Goal: Information Seeking & Learning: Check status

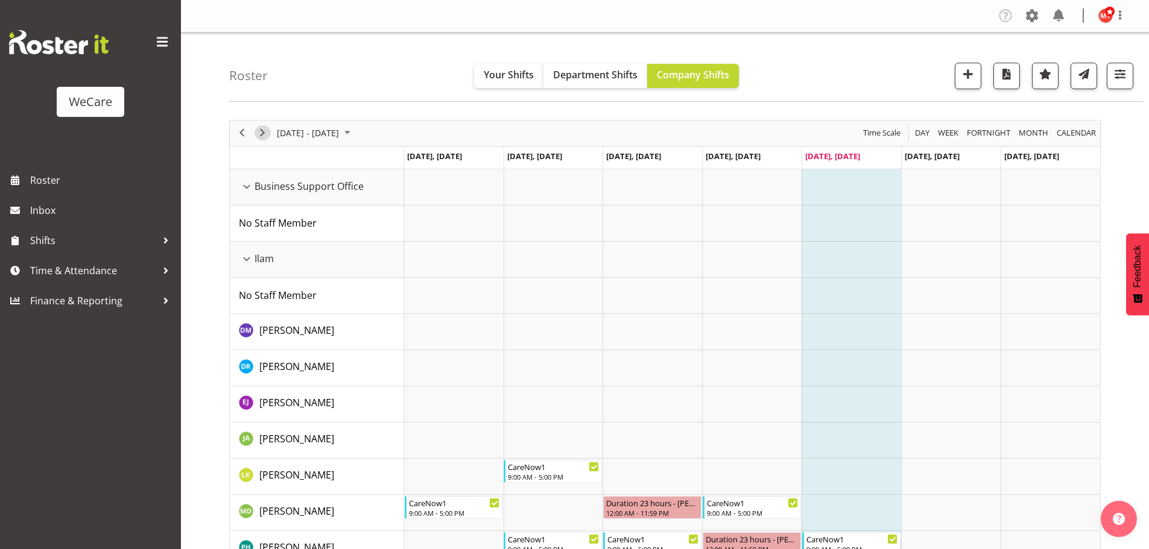
click at [267, 134] on span "Next" at bounding box center [262, 132] width 14 height 15
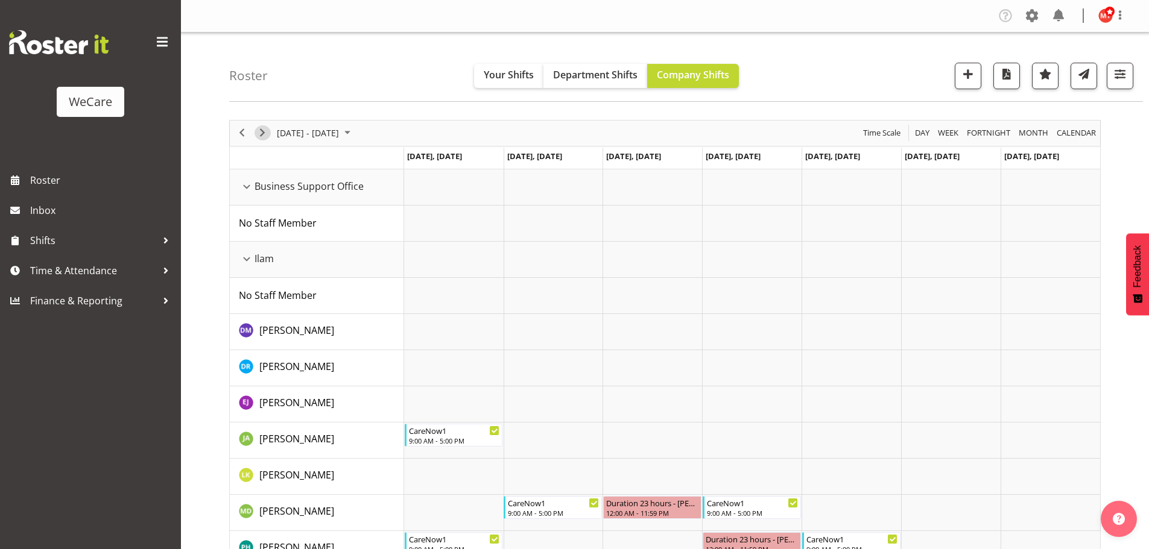
click at [261, 136] on span "Next" at bounding box center [262, 132] width 14 height 15
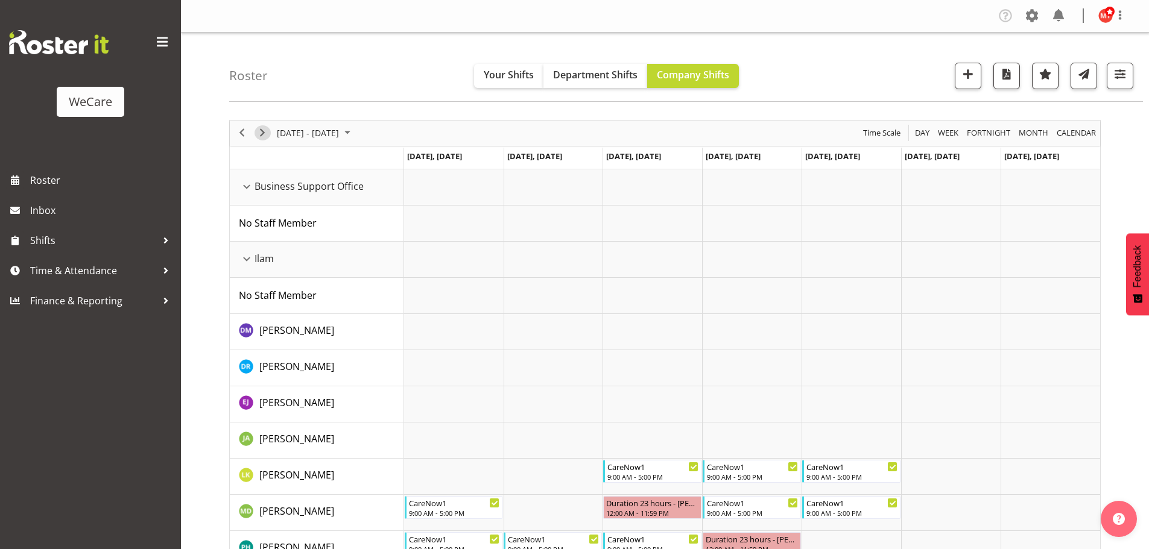
click at [260, 137] on span "Next" at bounding box center [262, 132] width 14 height 15
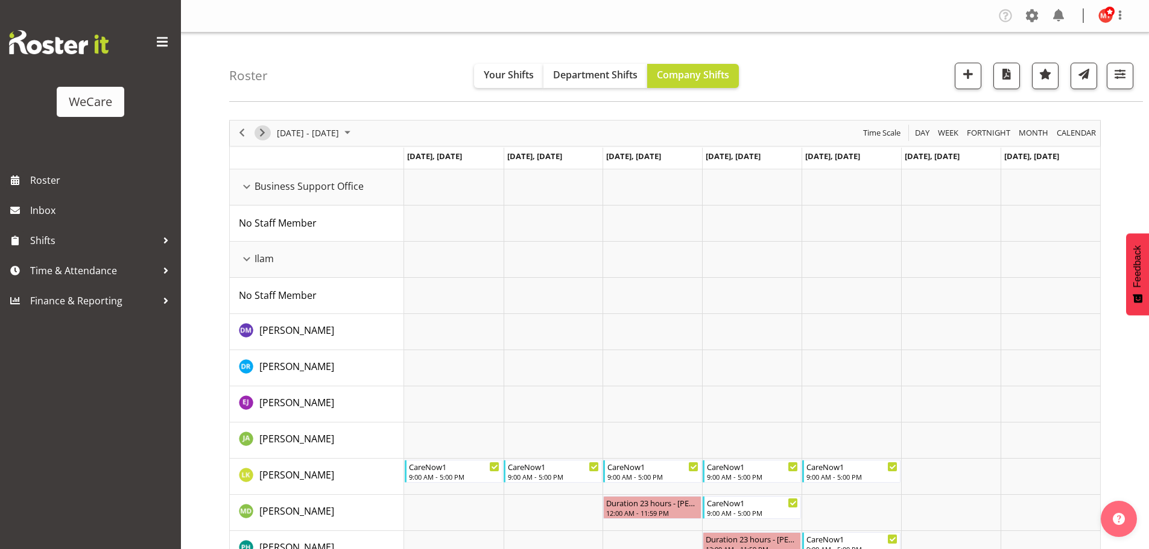
click at [260, 134] on span "Next" at bounding box center [262, 132] width 14 height 15
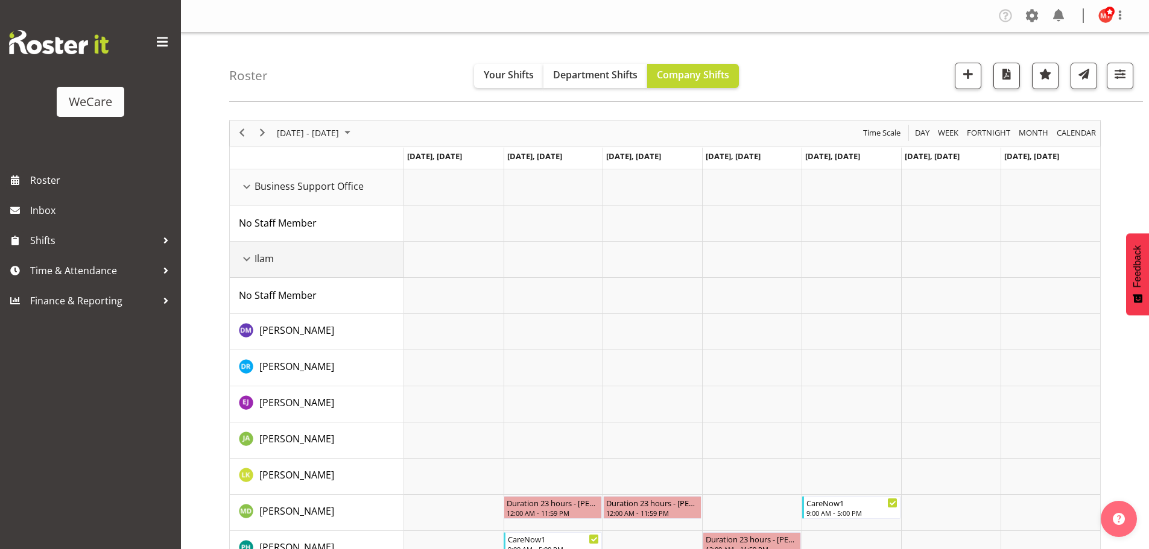
click at [247, 259] on div "Ilam resource" at bounding box center [247, 259] width 16 height 16
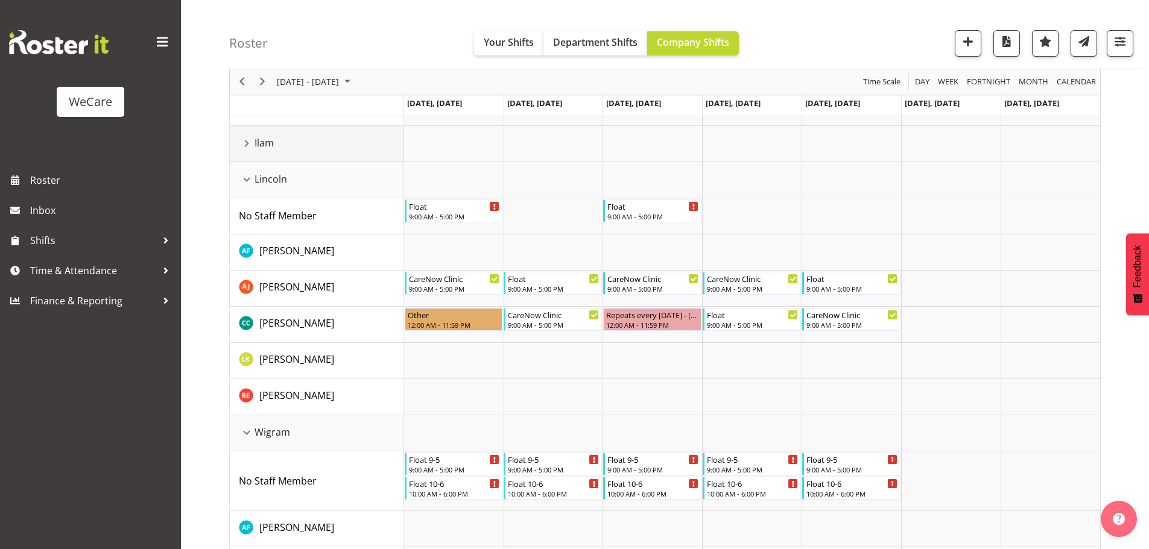
scroll to position [121, 0]
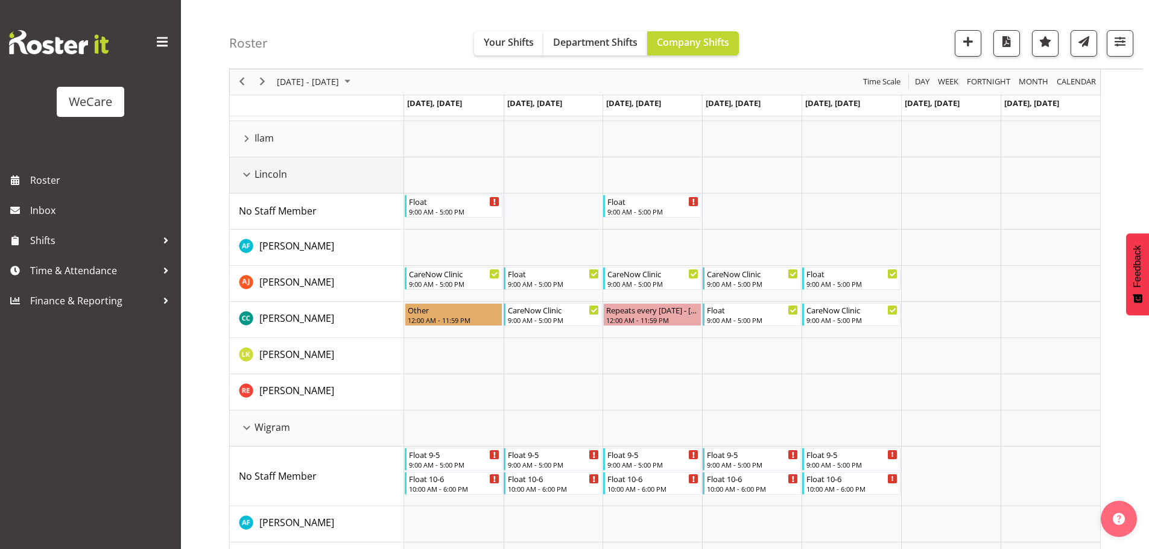
click at [248, 178] on div "Lincoln resource" at bounding box center [247, 175] width 16 height 16
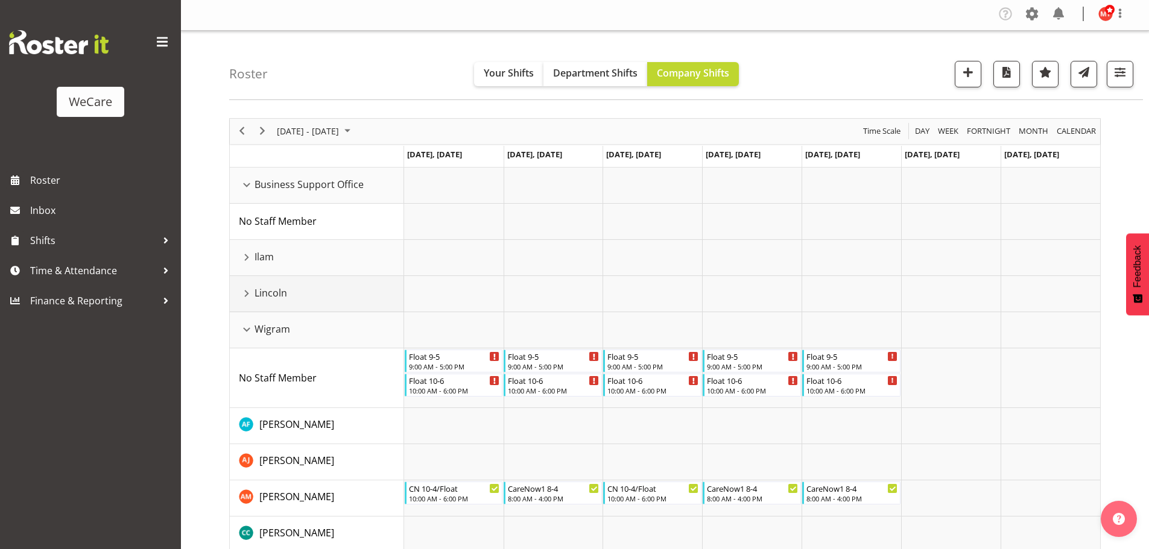
scroll to position [0, 0]
click at [247, 188] on div "Business Support Office resource" at bounding box center [247, 187] width 16 height 16
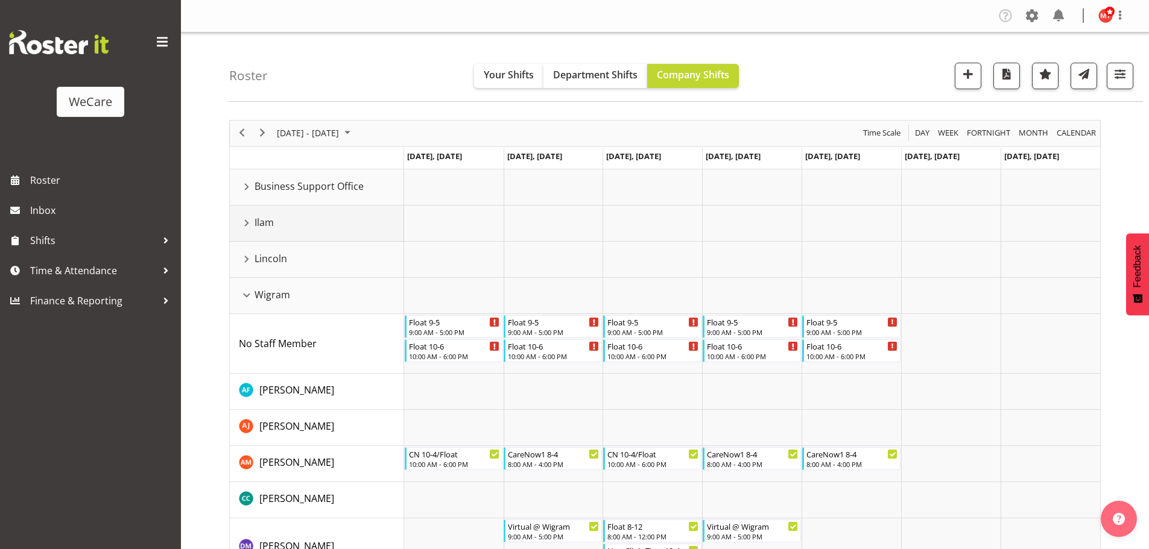
click at [250, 227] on div "Ilam resource" at bounding box center [247, 223] width 16 height 16
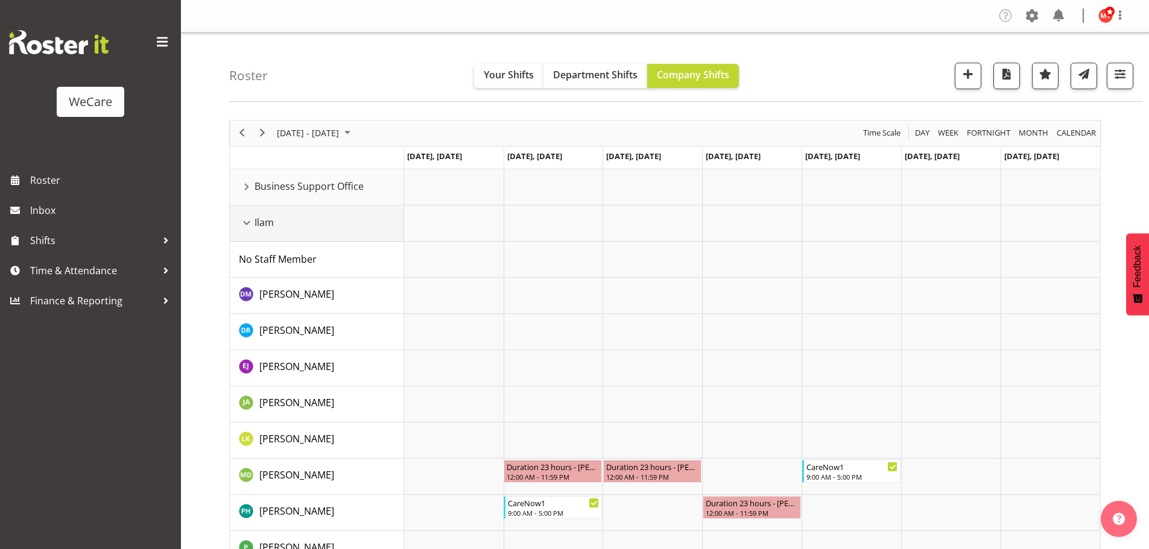
click at [250, 227] on div "Ilam resource" at bounding box center [247, 223] width 16 height 16
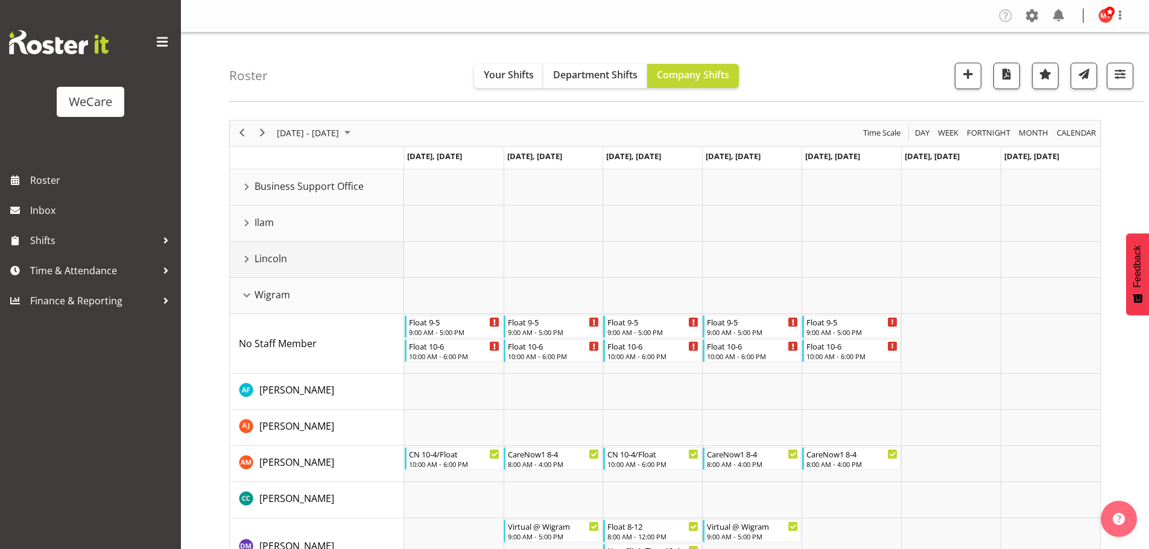
click at [246, 260] on div "Lincoln resource" at bounding box center [247, 259] width 16 height 16
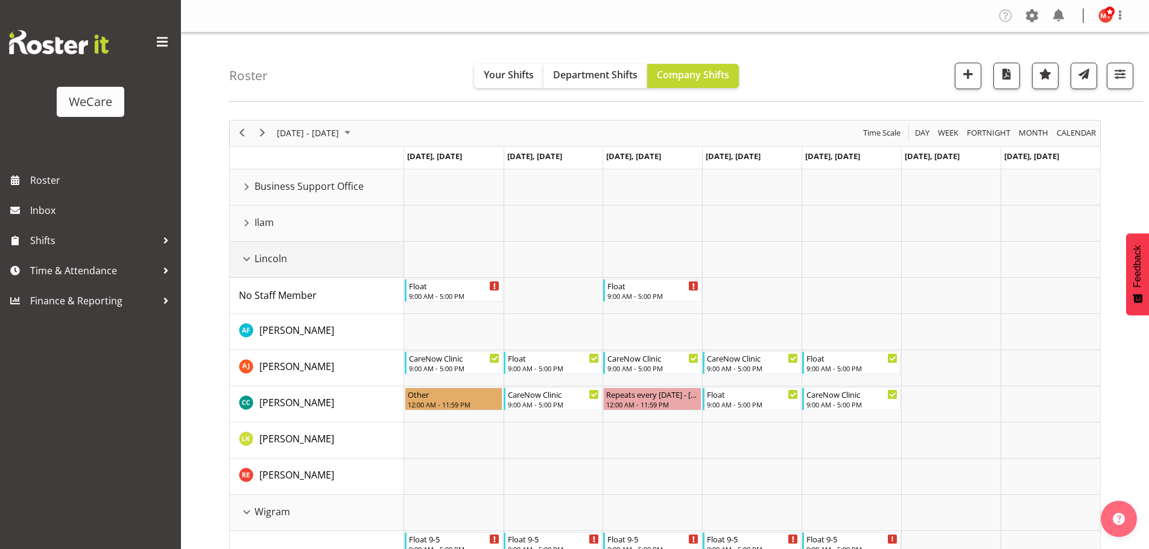
click at [246, 260] on div "Lincoln resource" at bounding box center [247, 259] width 16 height 16
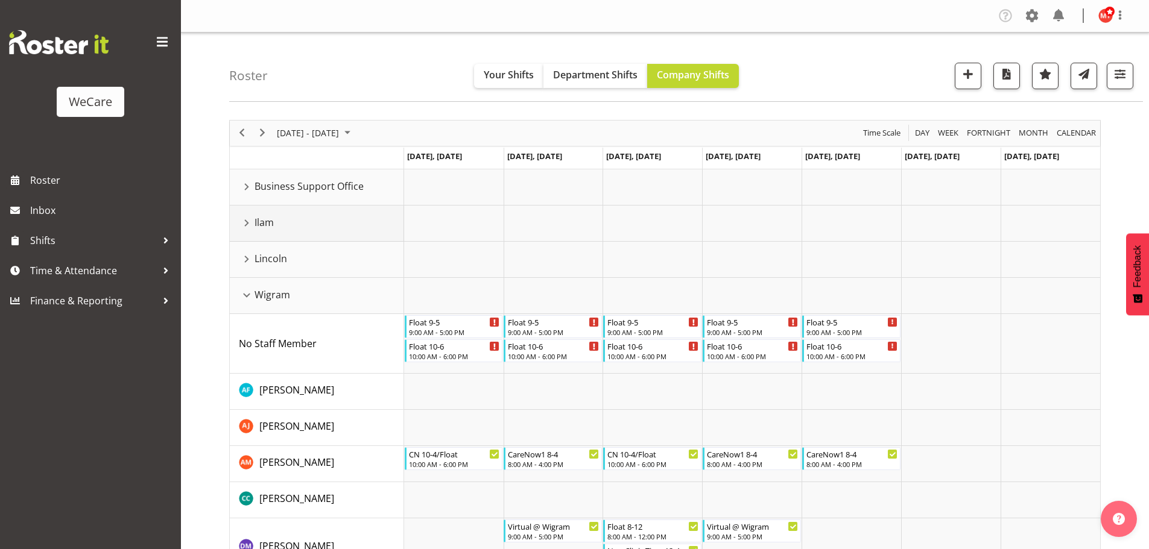
click at [247, 224] on div "Ilam resource" at bounding box center [247, 223] width 16 height 16
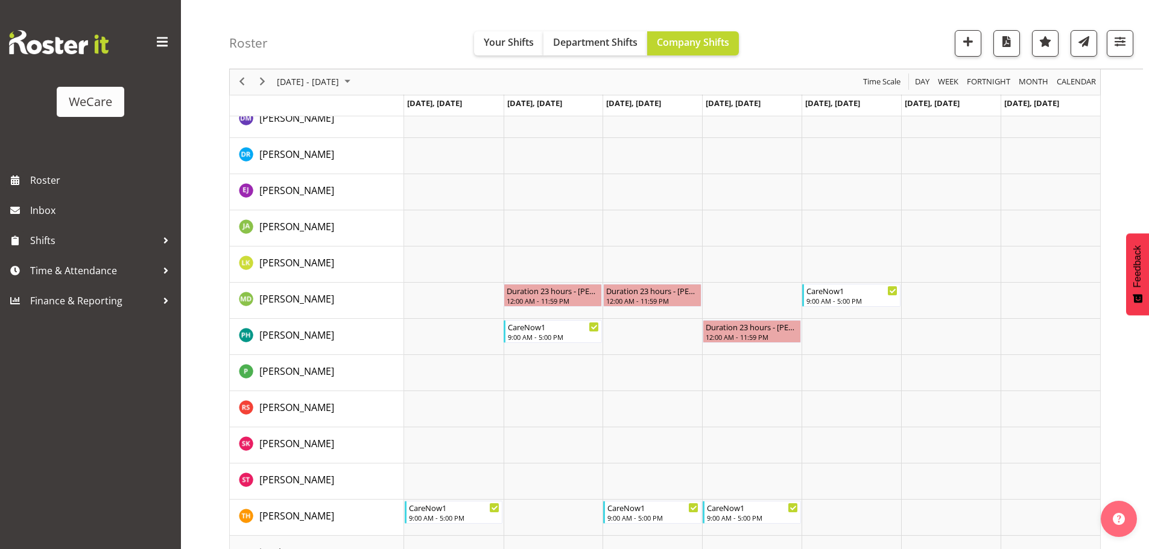
scroll to position [60, 0]
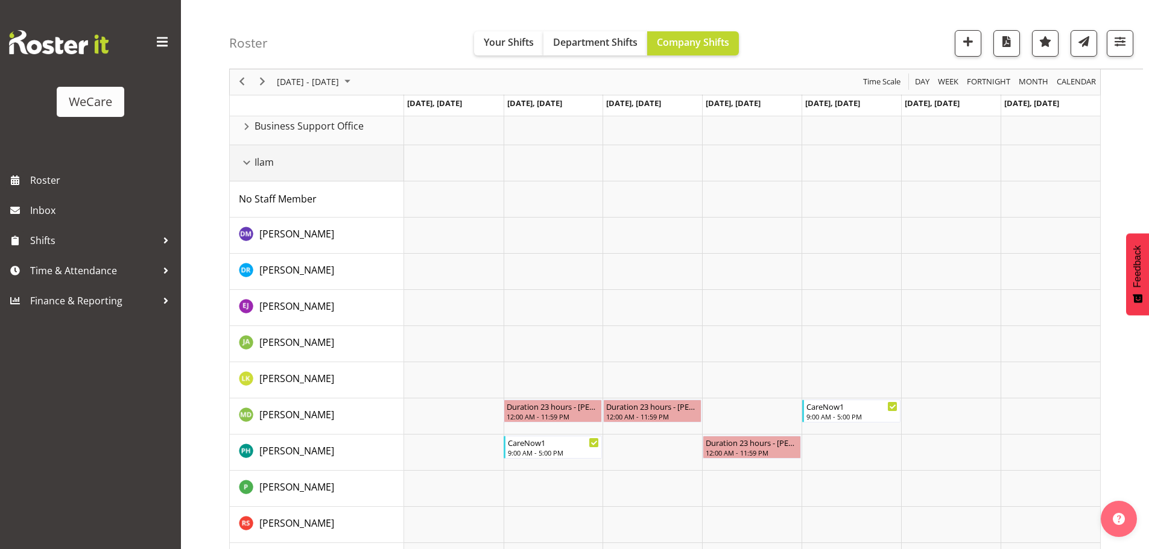
click at [247, 167] on div "Ilam resource" at bounding box center [247, 163] width 16 height 16
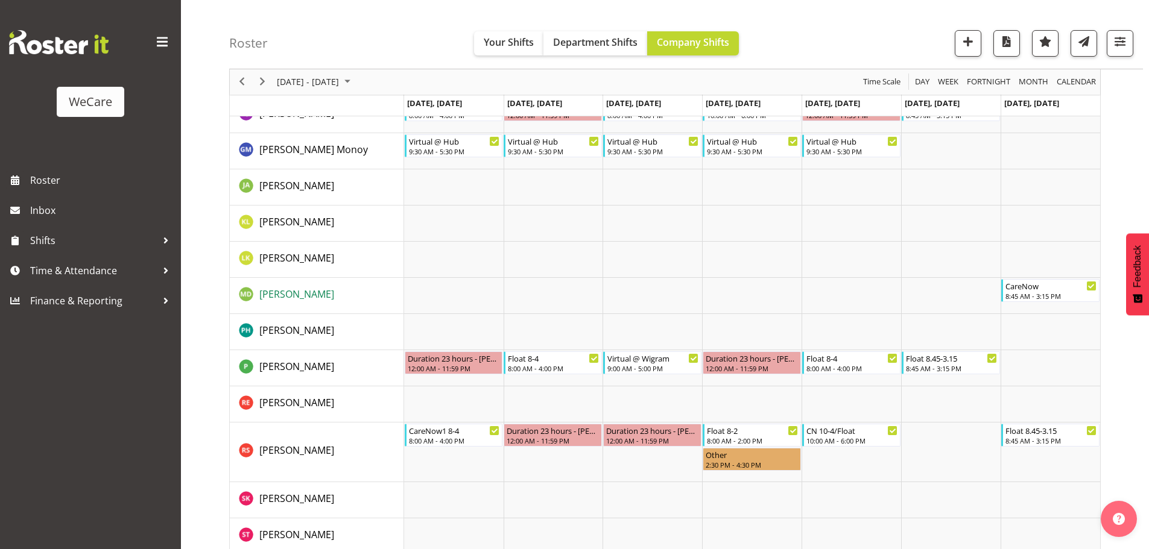
scroll to position [569, 0]
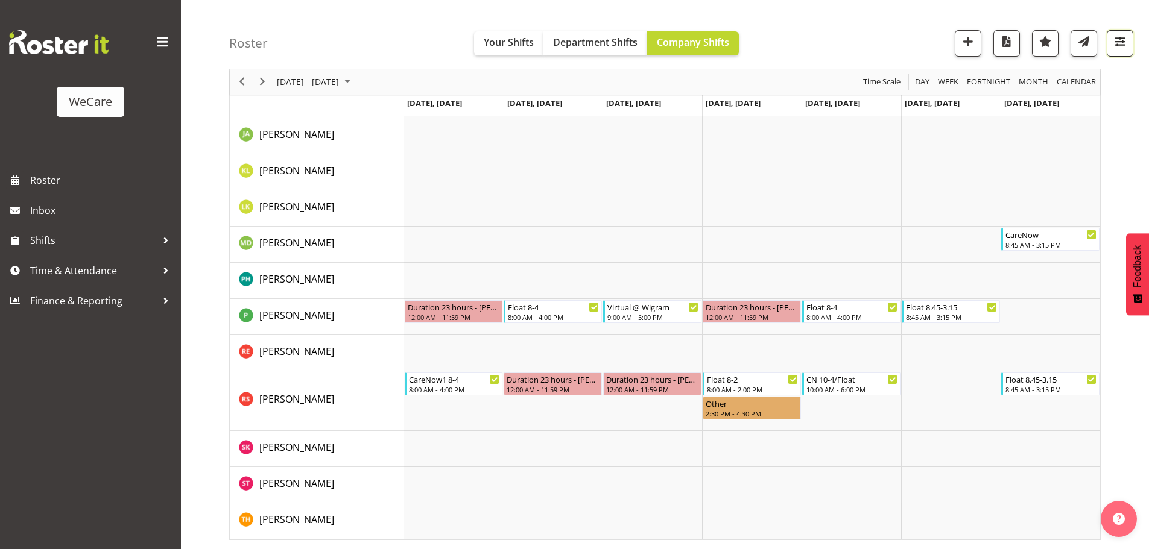
click at [1125, 45] on span "button" at bounding box center [1120, 42] width 16 height 16
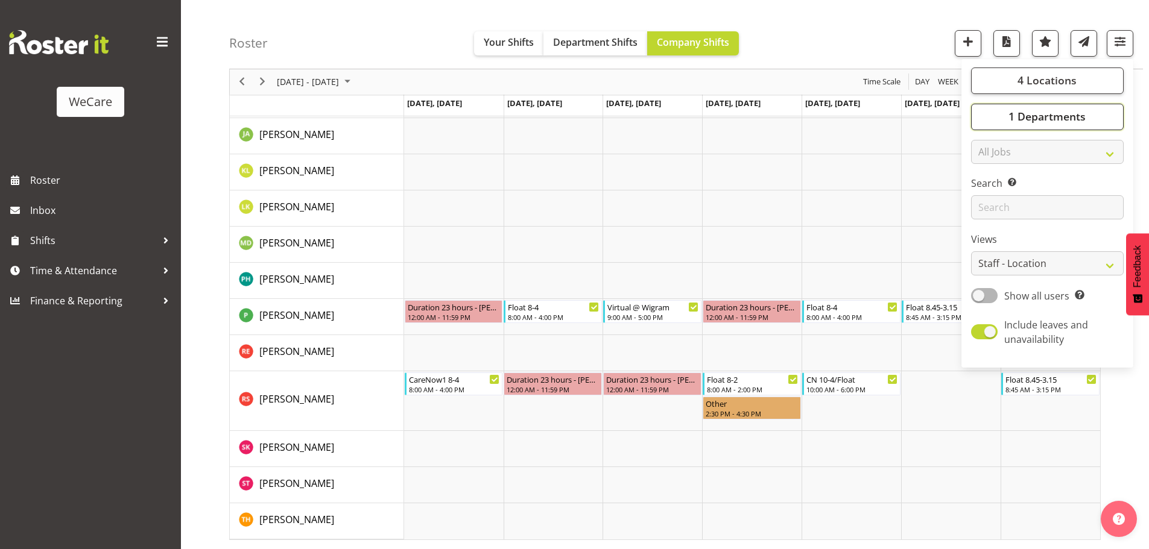
click at [1035, 121] on span "1 Departments" at bounding box center [1046, 117] width 77 height 14
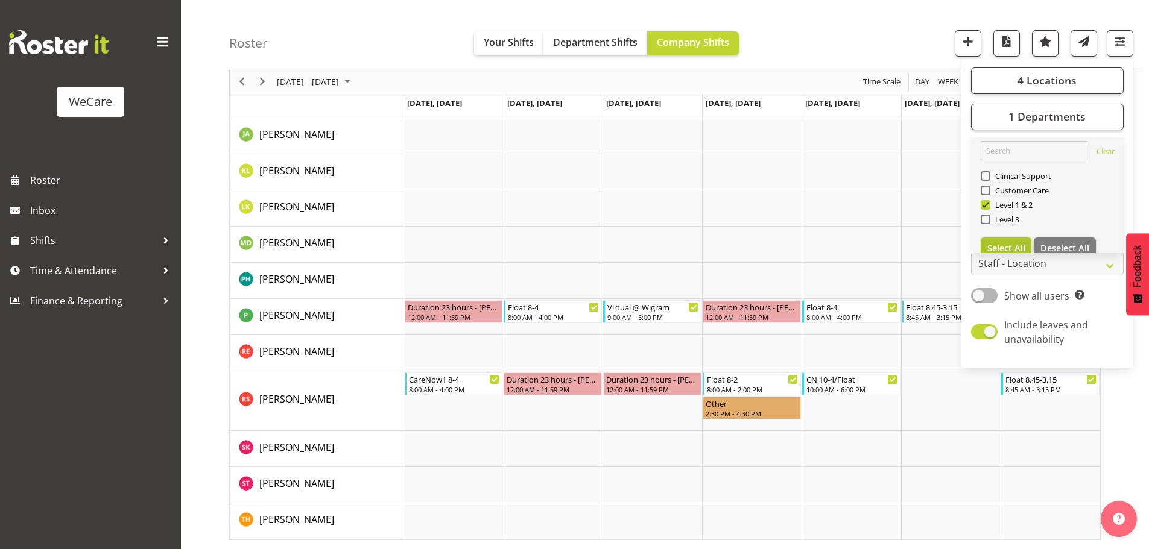
click at [1017, 246] on span "Select All" at bounding box center [1006, 247] width 38 height 11
checkbox input "true"
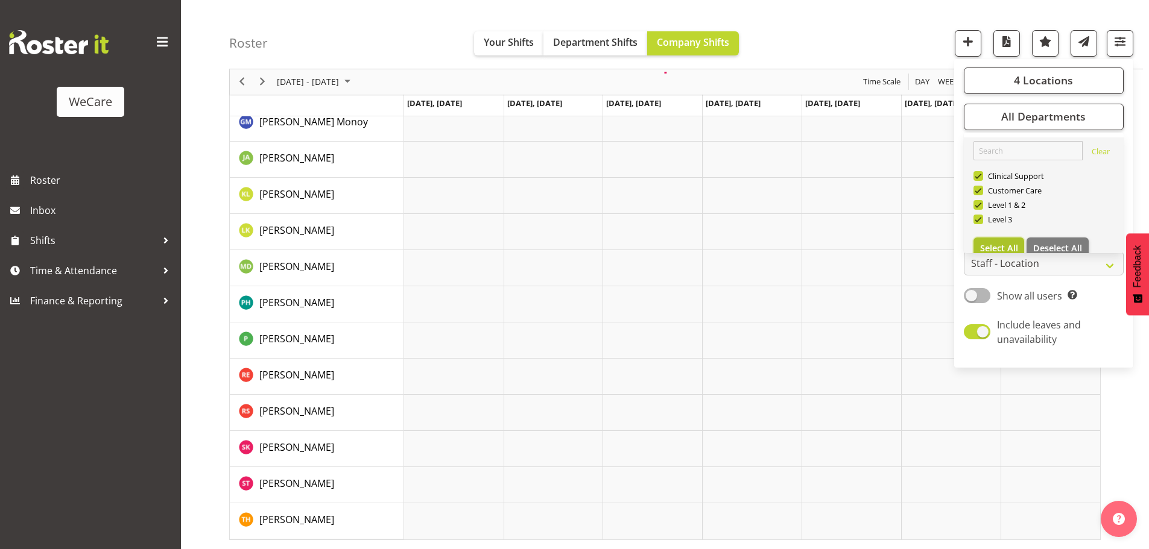
scroll to position [498, 0]
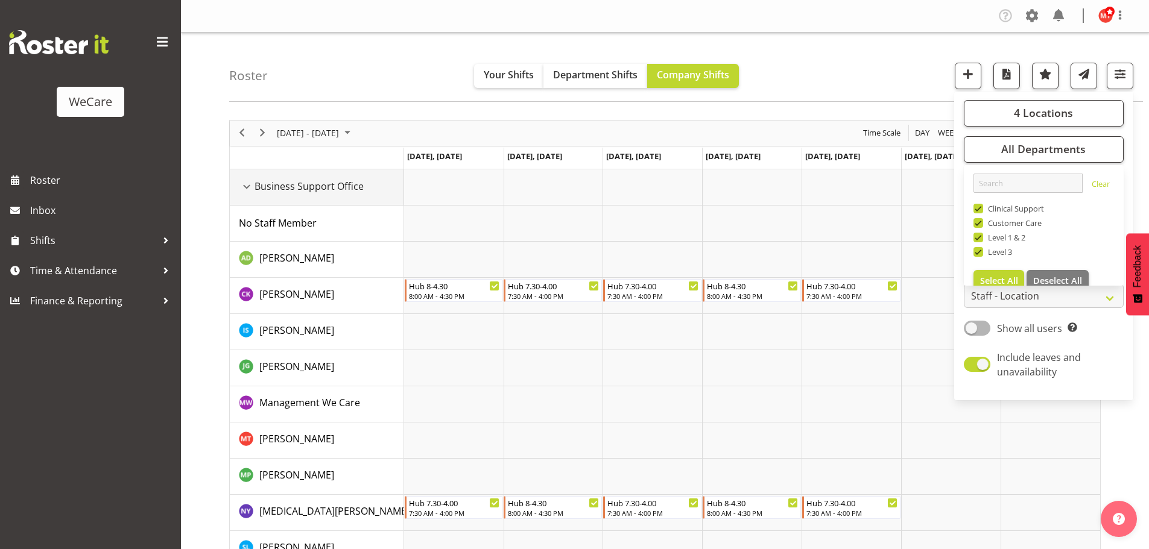
click at [248, 188] on div "Business Support Office resource" at bounding box center [247, 187] width 16 height 16
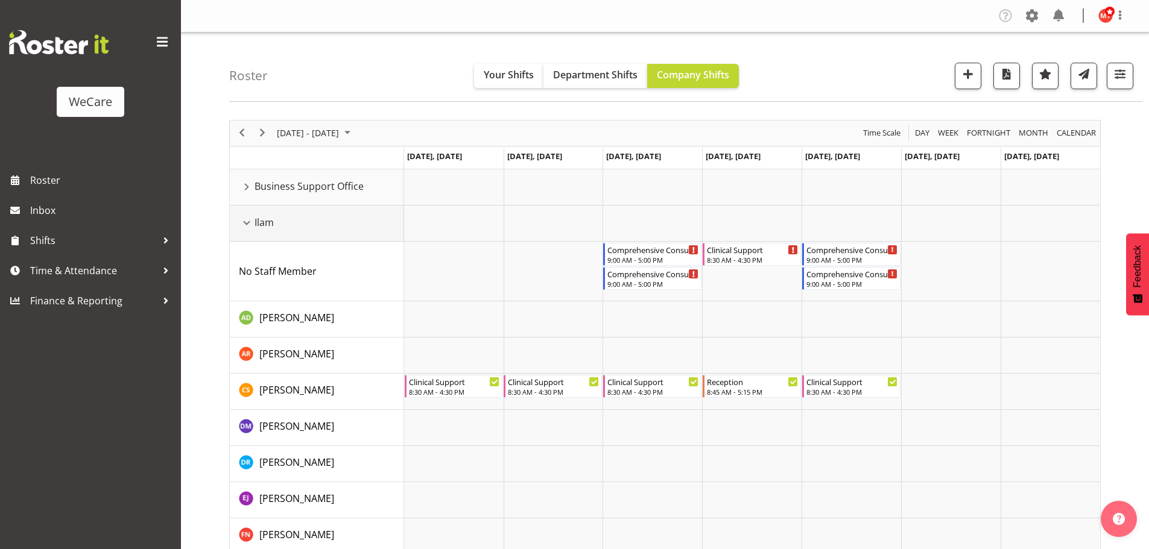
click at [244, 219] on div "Ilam resource" at bounding box center [247, 223] width 16 height 16
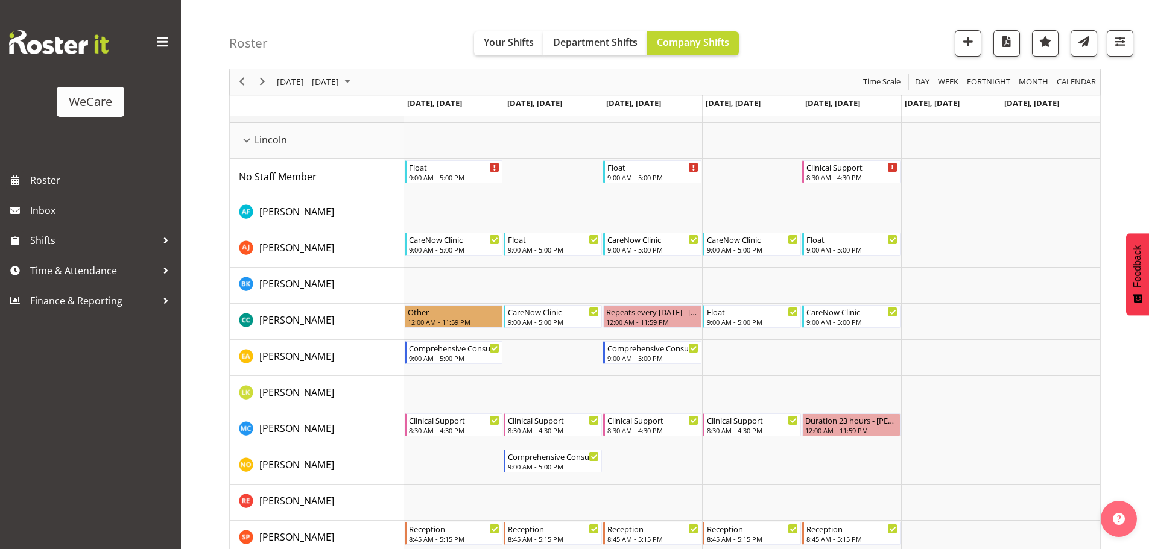
scroll to position [121, 0]
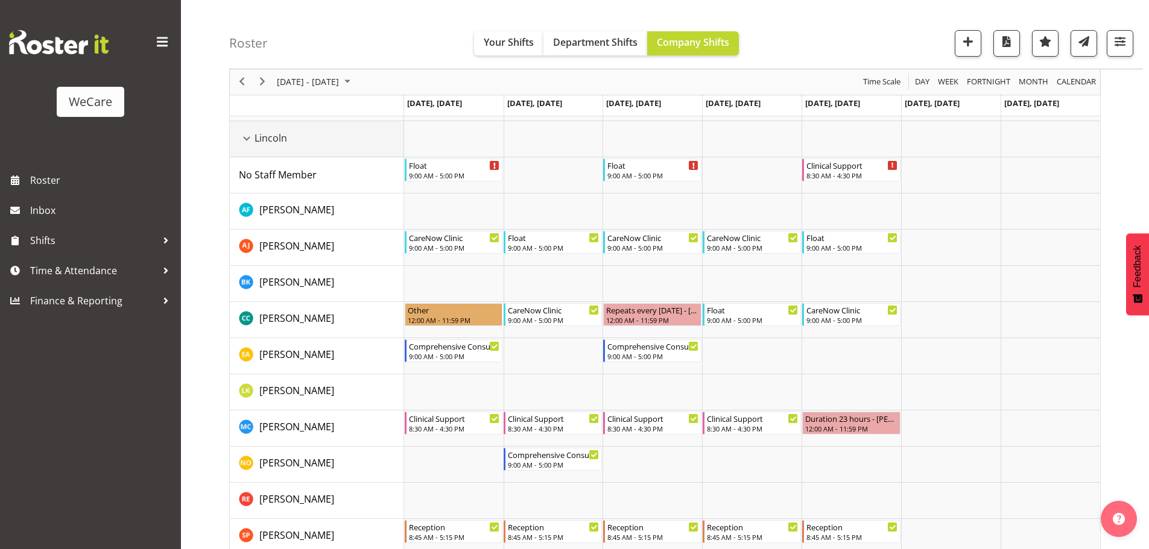
click at [242, 142] on div "Lincoln resource" at bounding box center [247, 139] width 16 height 16
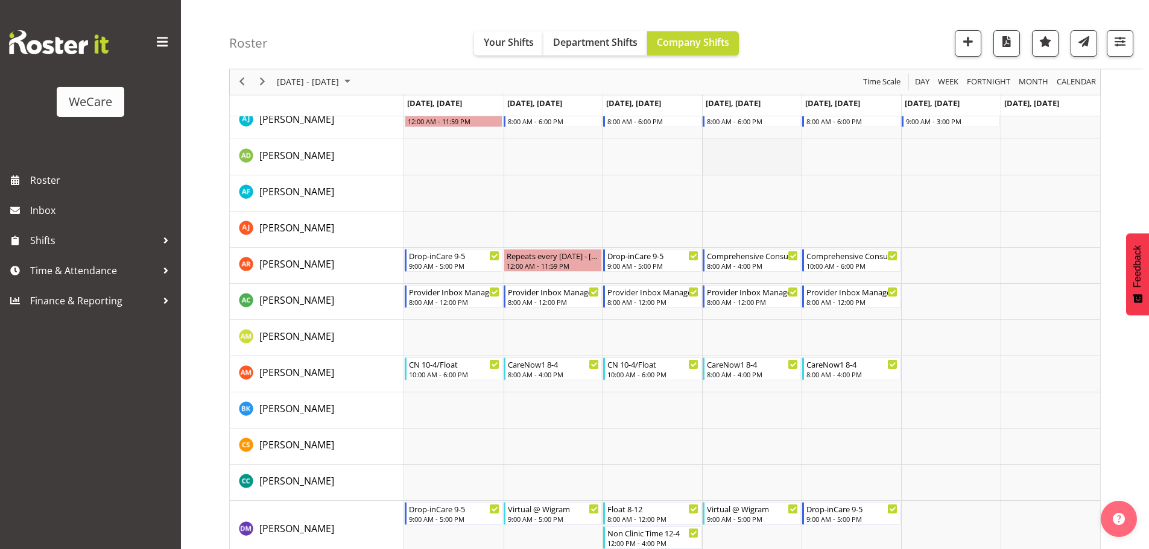
scroll to position [422, 0]
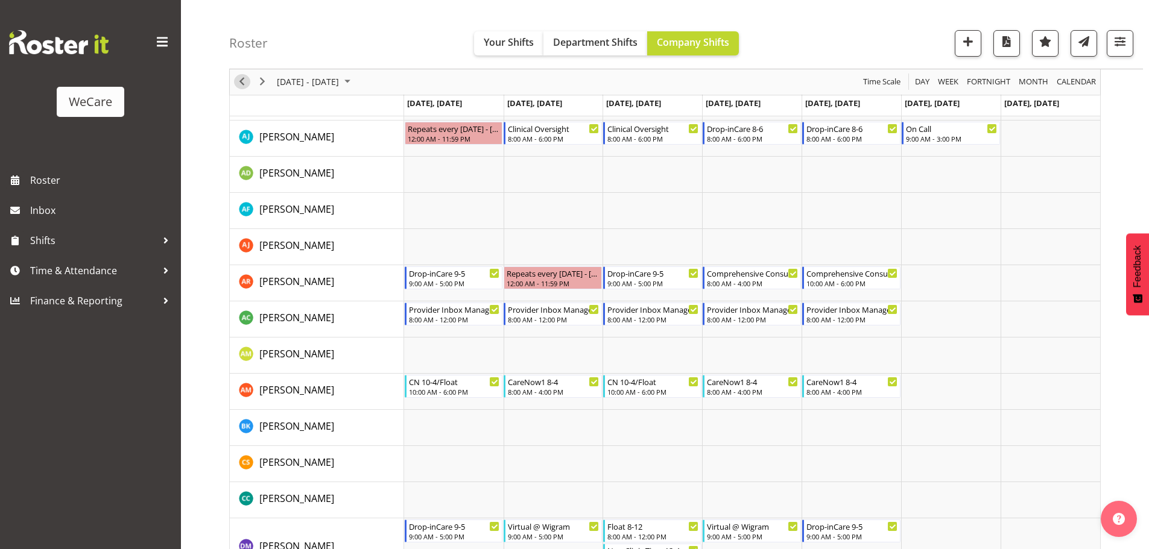
click at [246, 83] on span "Previous" at bounding box center [242, 82] width 14 height 15
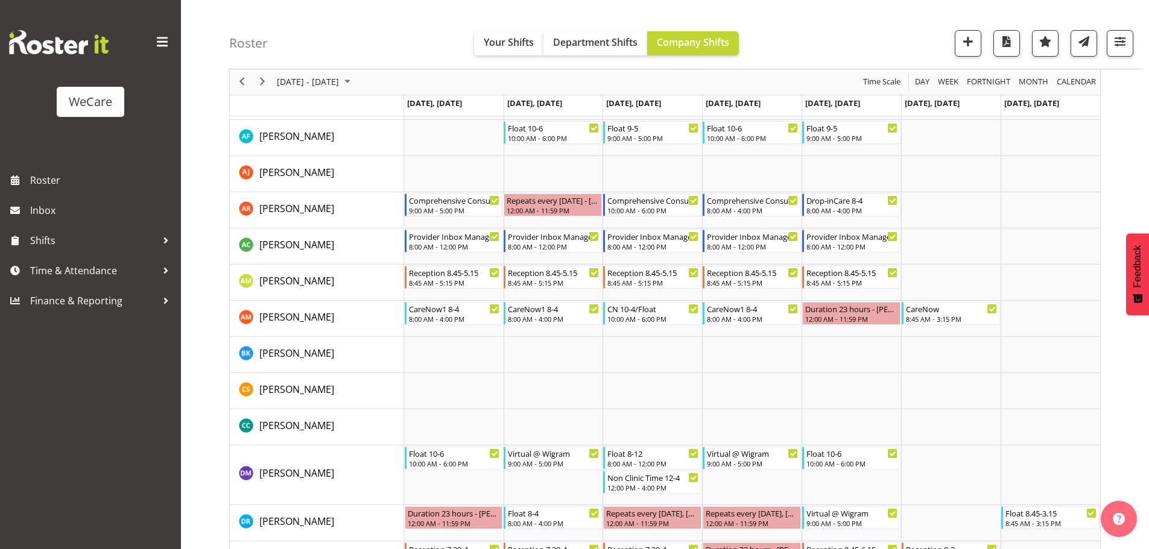
scroll to position [542, 0]
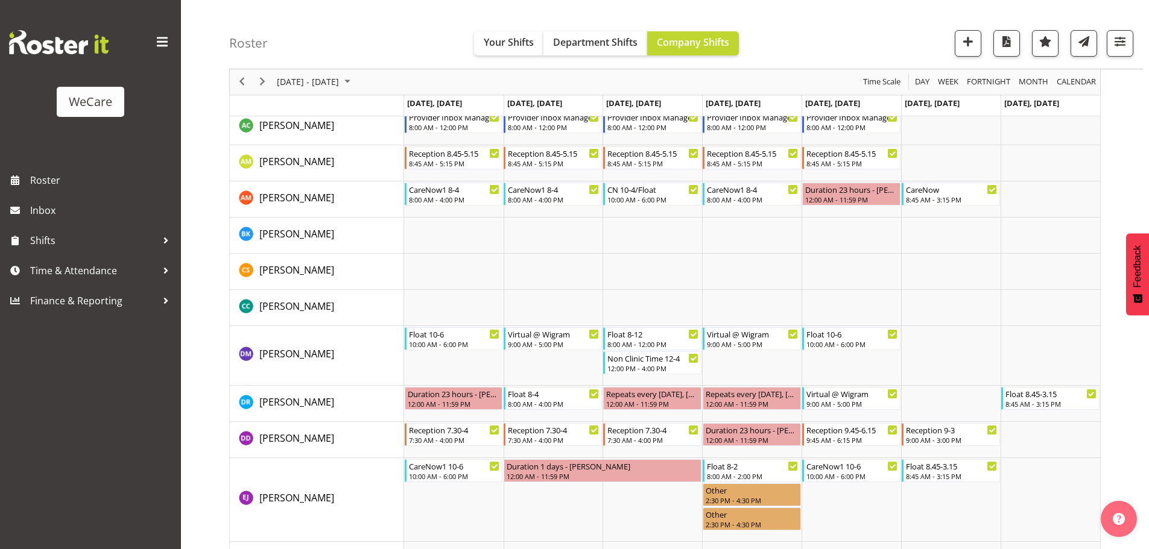
click at [0, 0] on div "Timeline Week of September 5, 2025" at bounding box center [0, 0] width 0 height 0
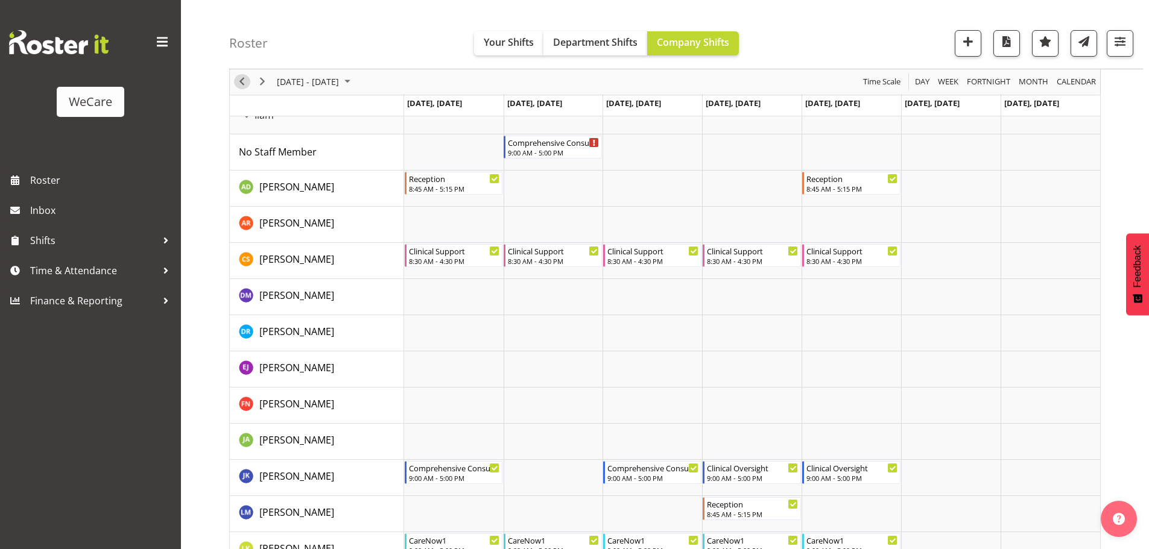
click at [244, 85] on span "Previous" at bounding box center [242, 82] width 14 height 15
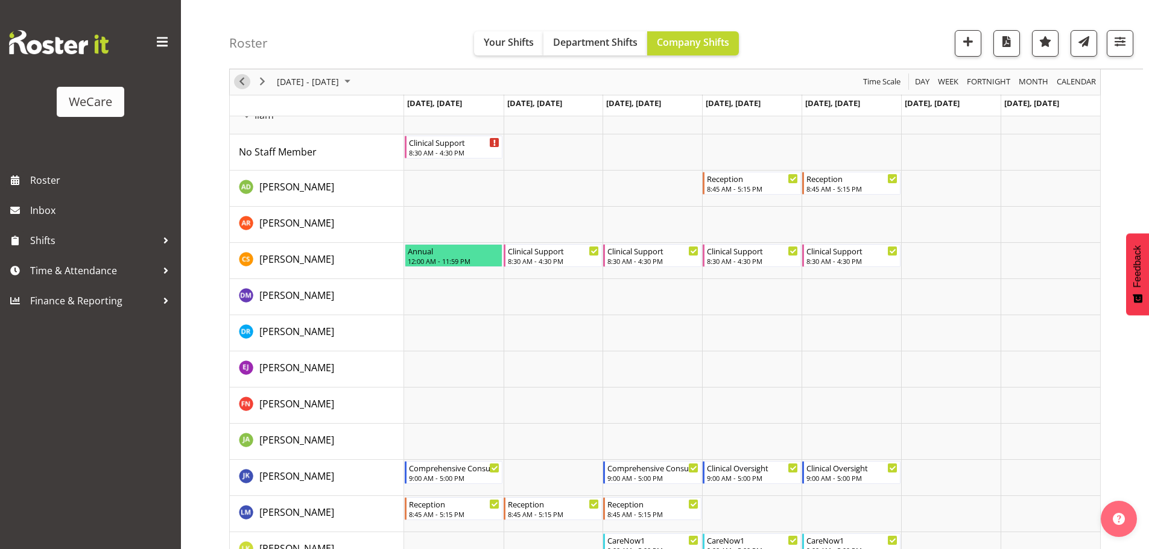
click at [241, 83] on span "Previous" at bounding box center [242, 82] width 14 height 15
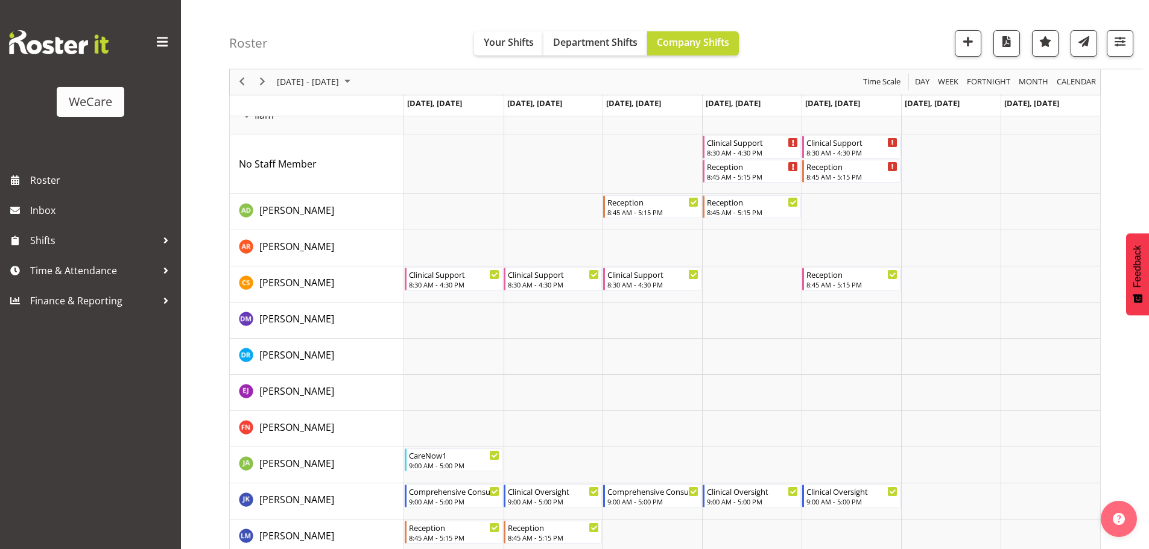
scroll to position [481, 0]
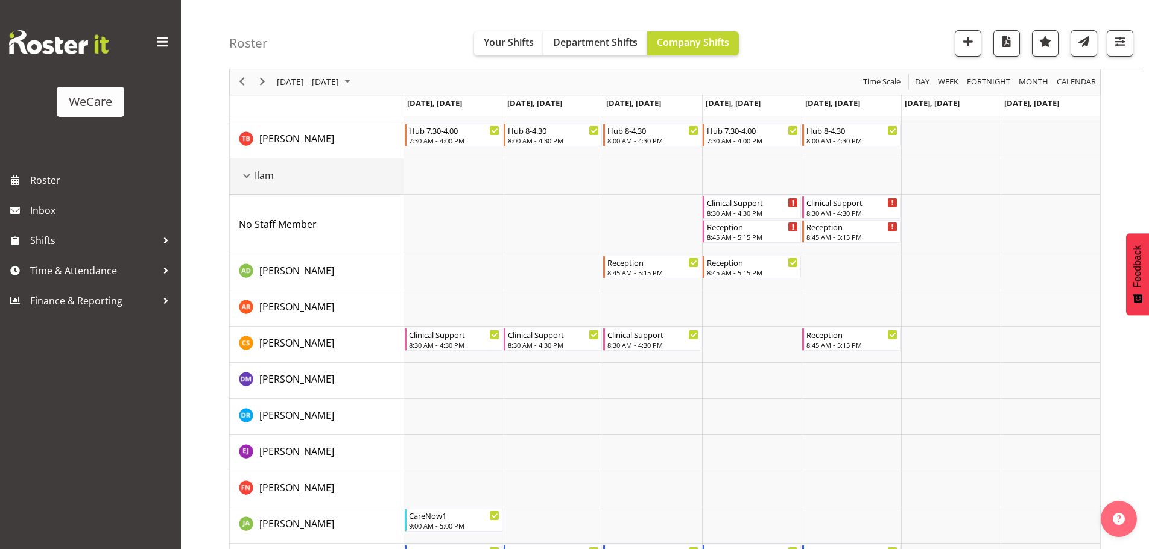
click at [244, 177] on div "Ilam resource" at bounding box center [247, 176] width 16 height 16
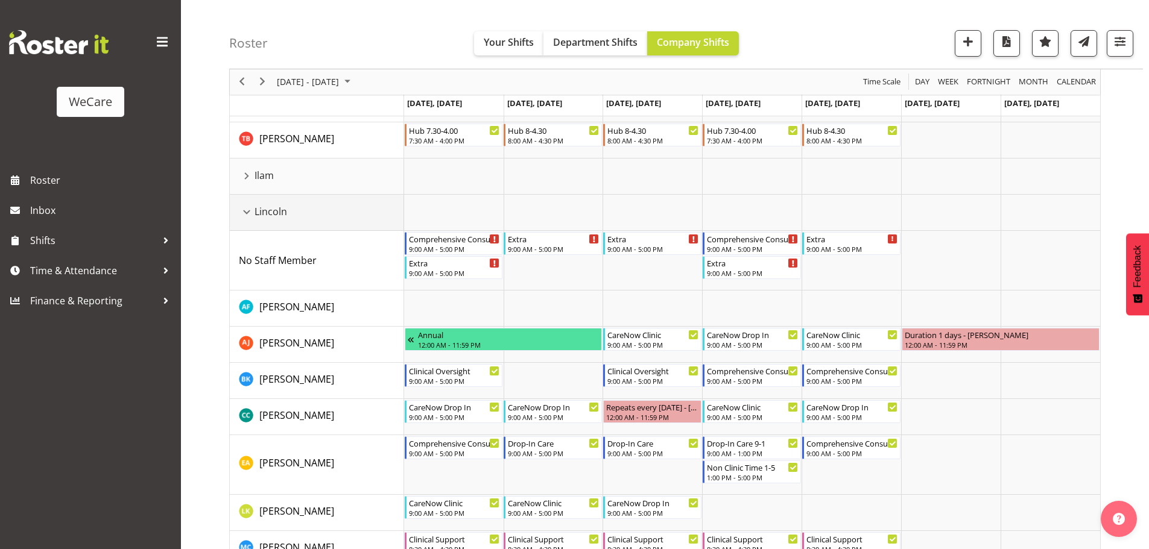
click at [251, 213] on div "Lincoln resource" at bounding box center [247, 212] width 16 height 16
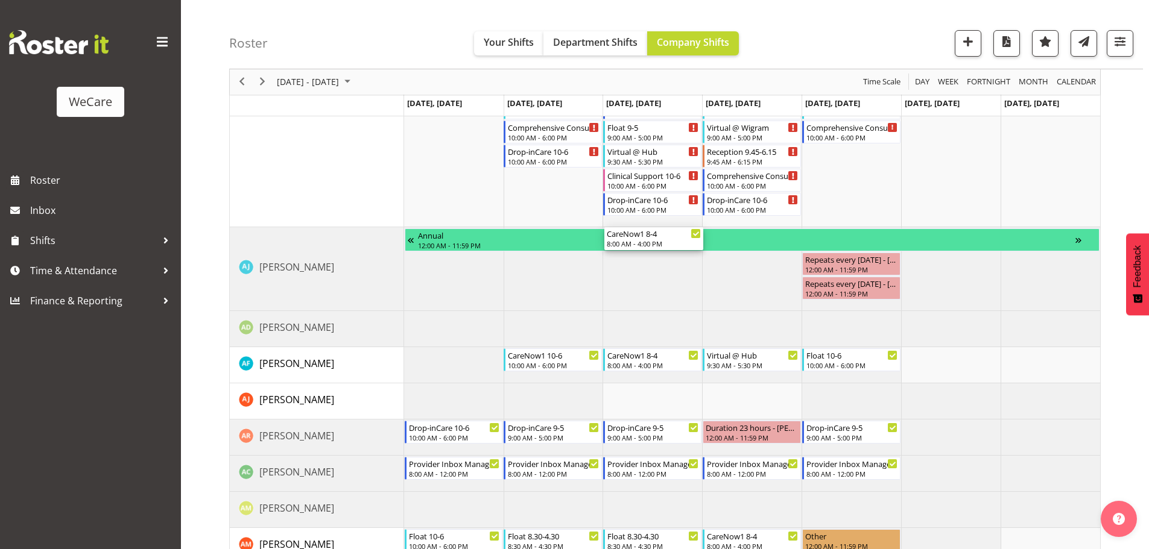
scroll to position [783, 0]
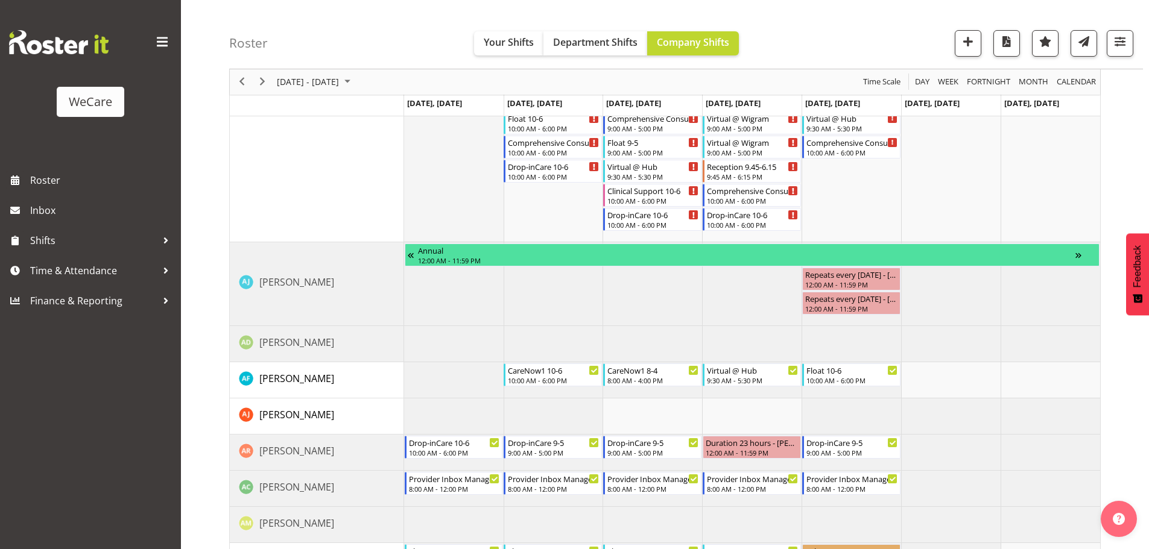
drag, startPoint x: 633, startPoint y: 427, endPoint x: 429, endPoint y: 146, distance: 347.1
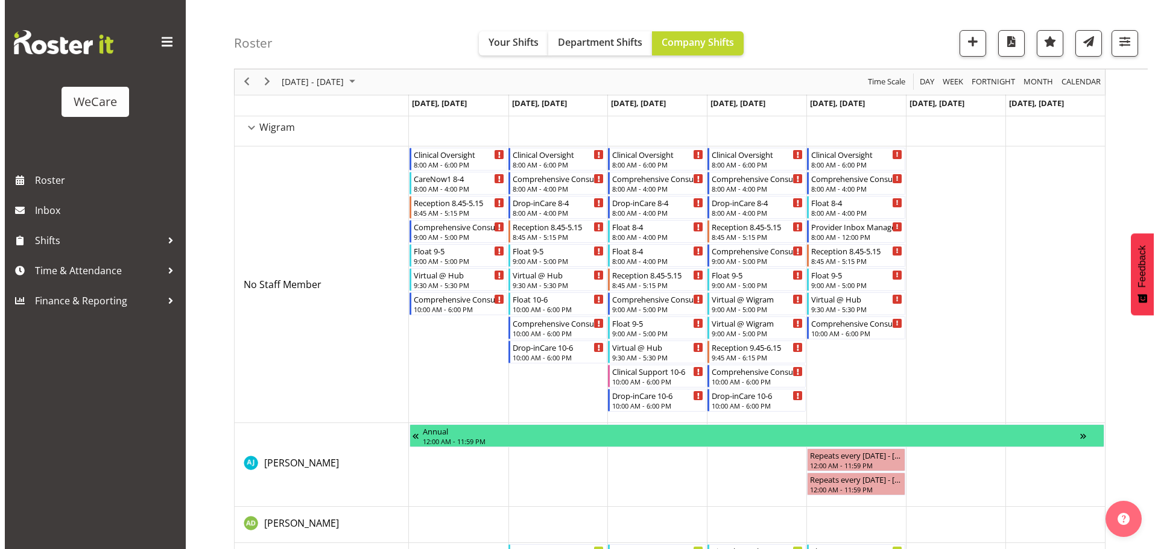
scroll to position [662, 0]
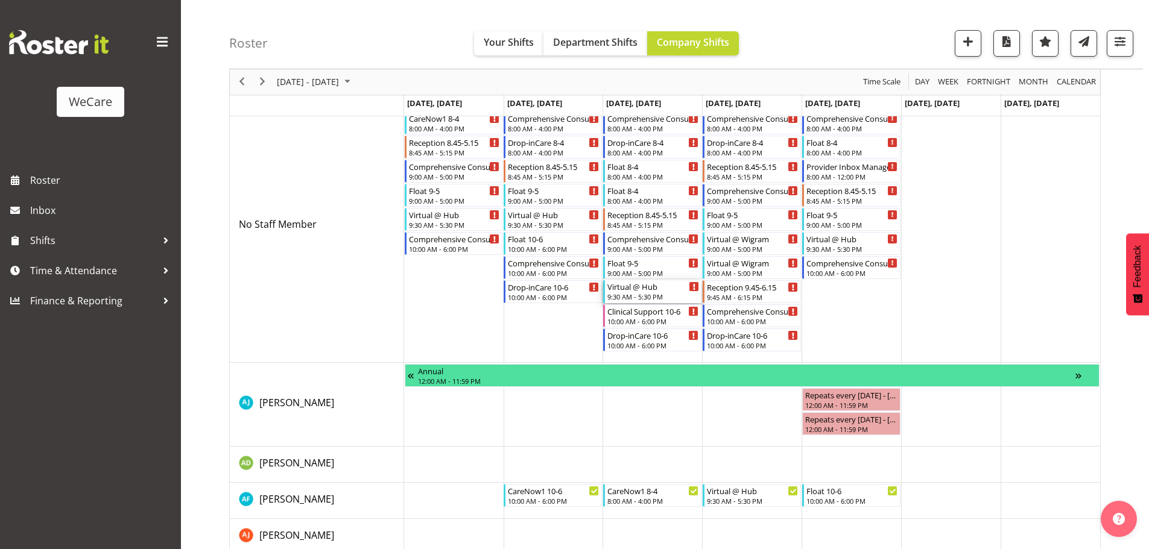
click at [644, 289] on div "Virtual @ Hub" at bounding box center [653, 286] width 92 height 12
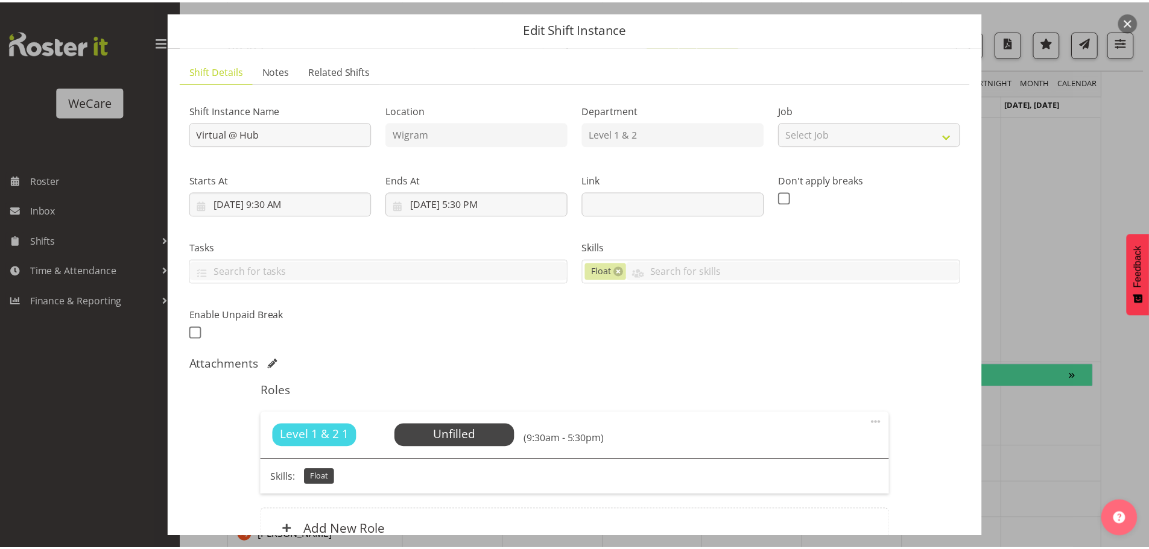
scroll to position [0, 0]
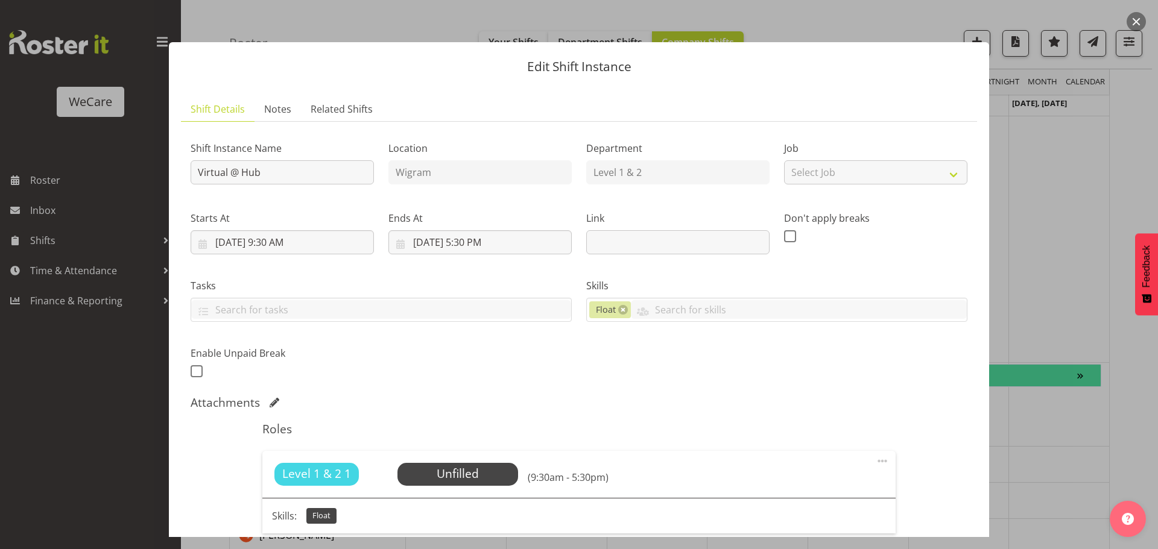
click at [1056, 254] on div at bounding box center [579, 274] width 1158 height 549
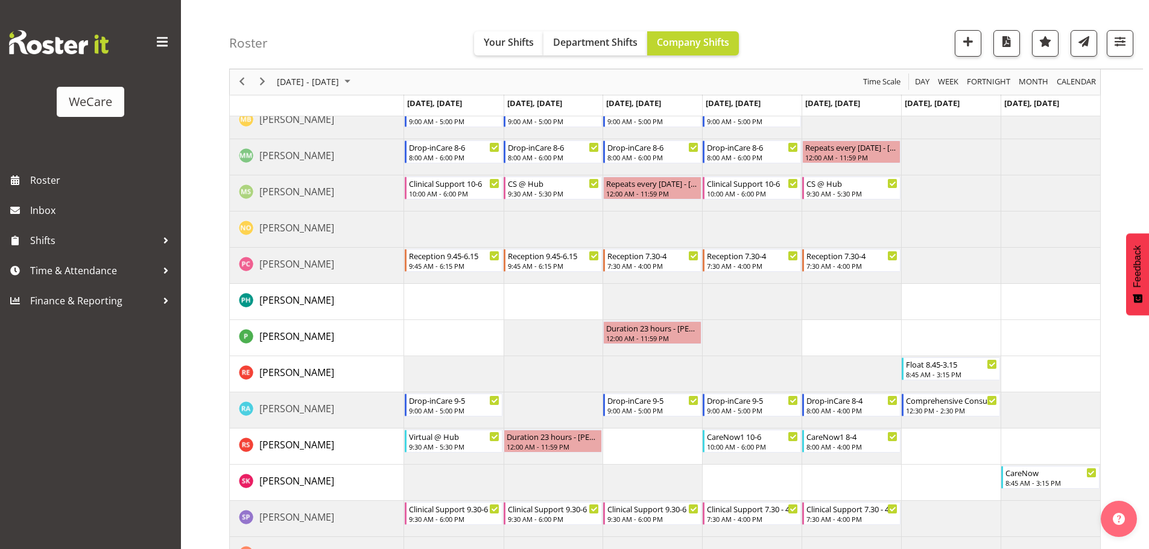
scroll to position [1989, 0]
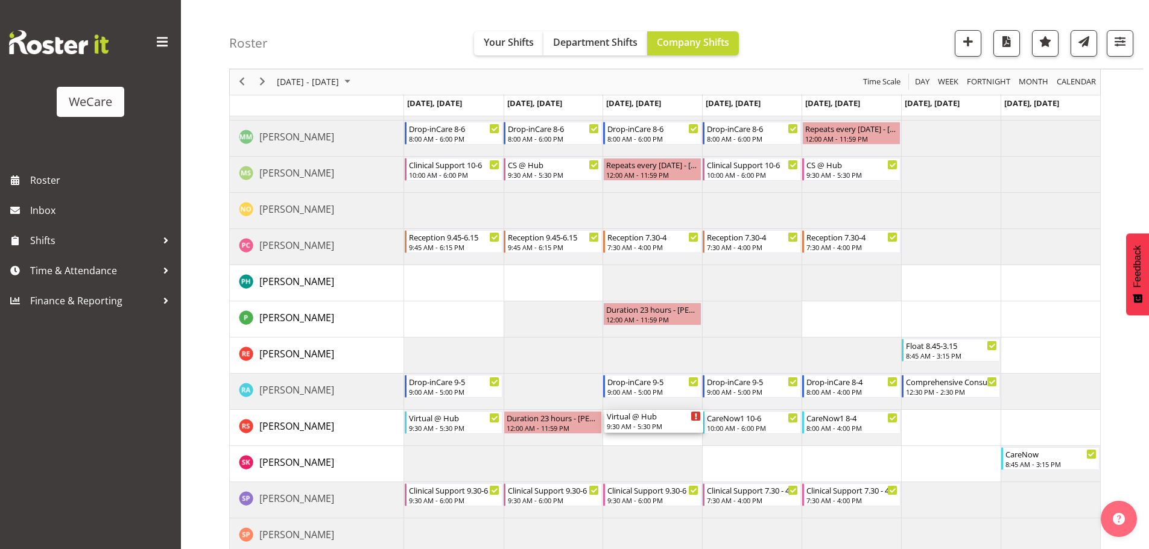
drag, startPoint x: 643, startPoint y: 232, endPoint x: 663, endPoint y: 434, distance: 203.0
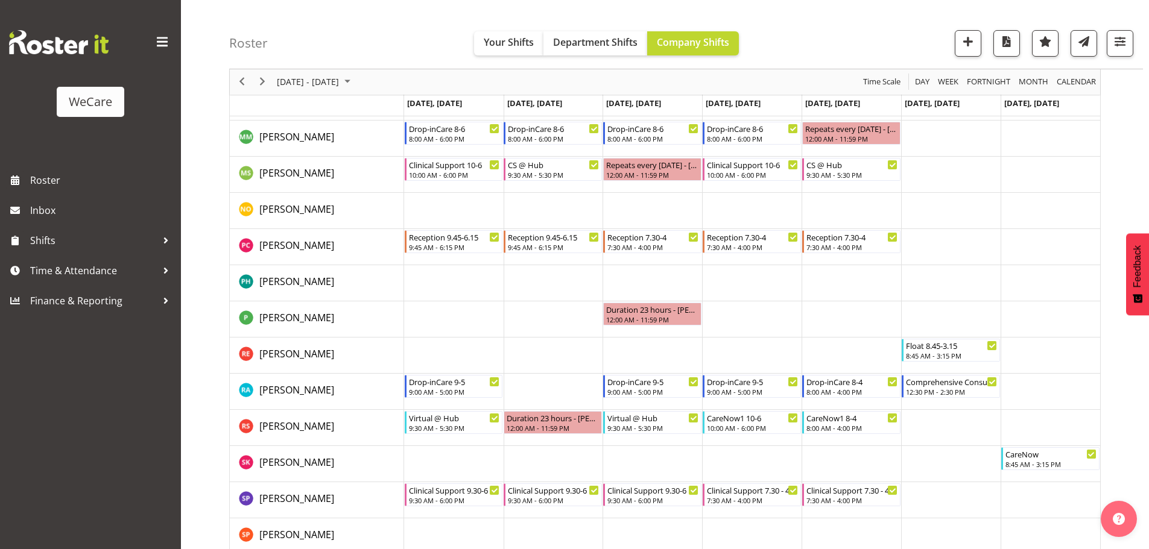
click at [253, 83] on div "next period" at bounding box center [262, 81] width 21 height 25
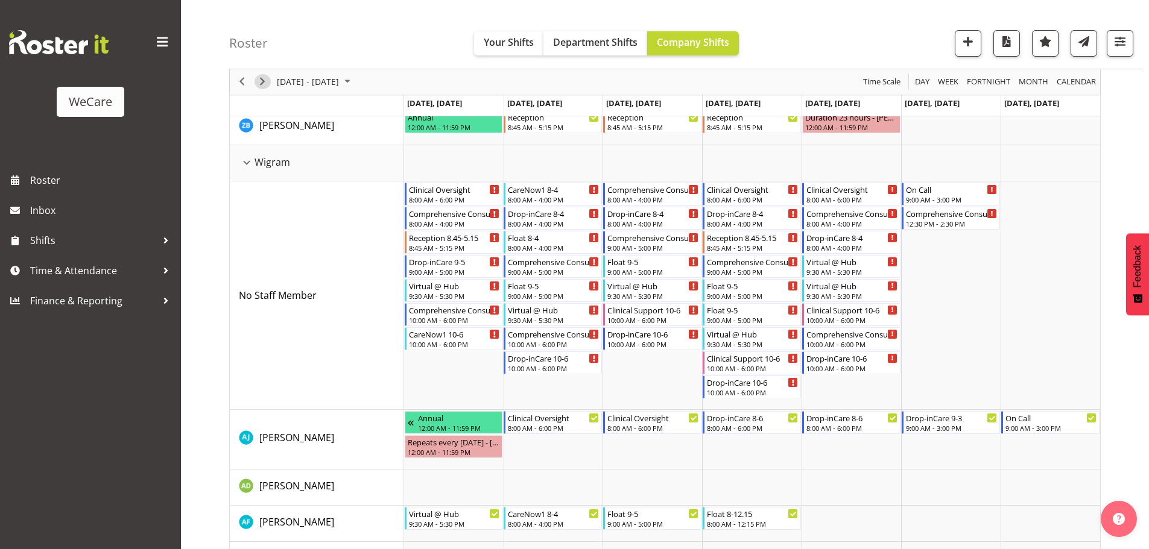
click at [263, 83] on span "Next" at bounding box center [262, 82] width 14 height 15
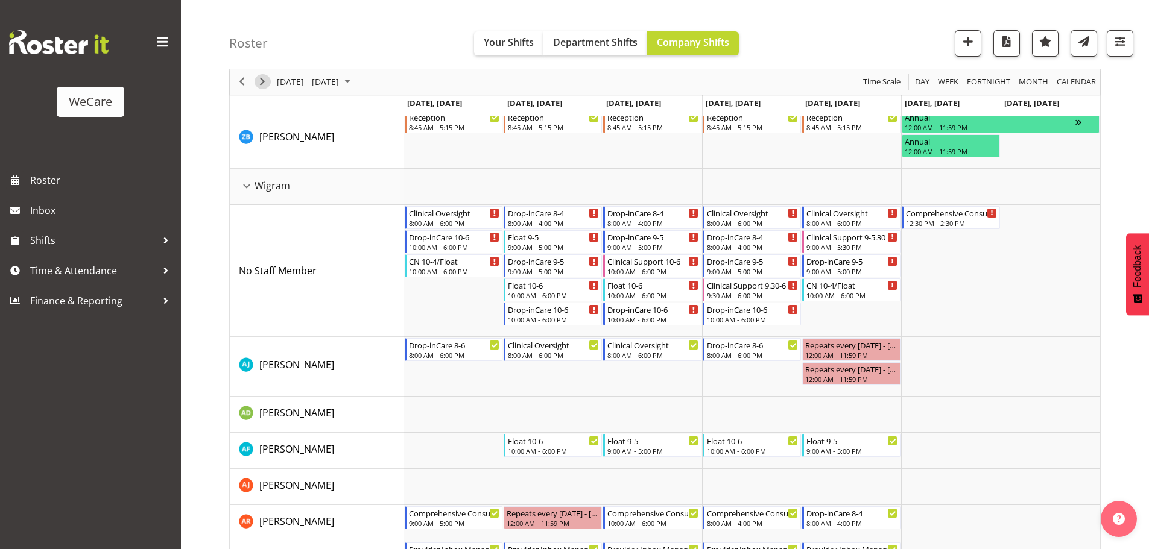
click at [265, 83] on span "Next" at bounding box center [262, 82] width 14 height 15
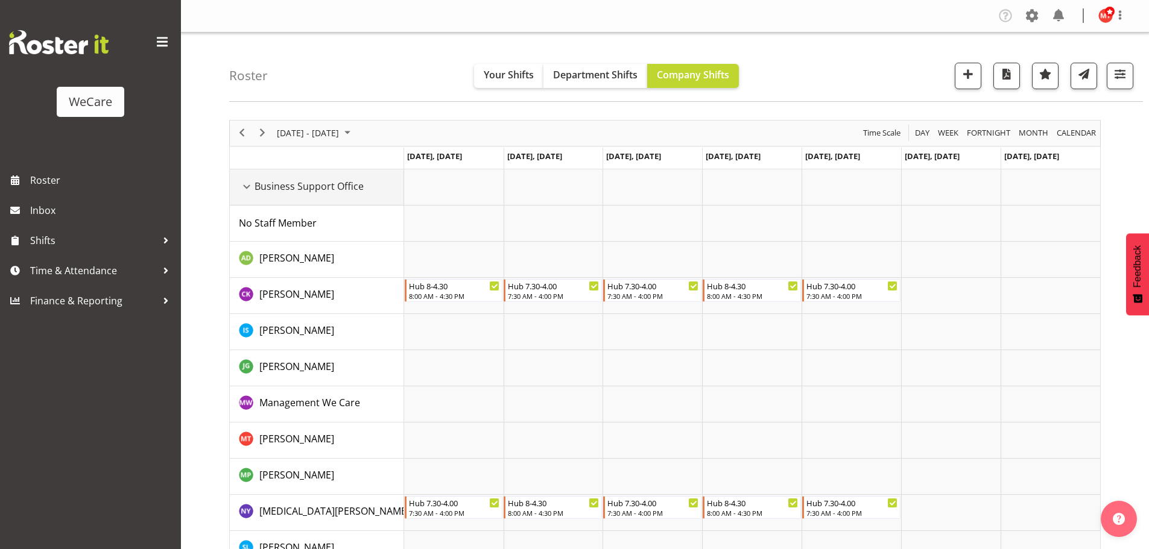
click at [249, 191] on div "Business Support Office resource" at bounding box center [247, 187] width 16 height 16
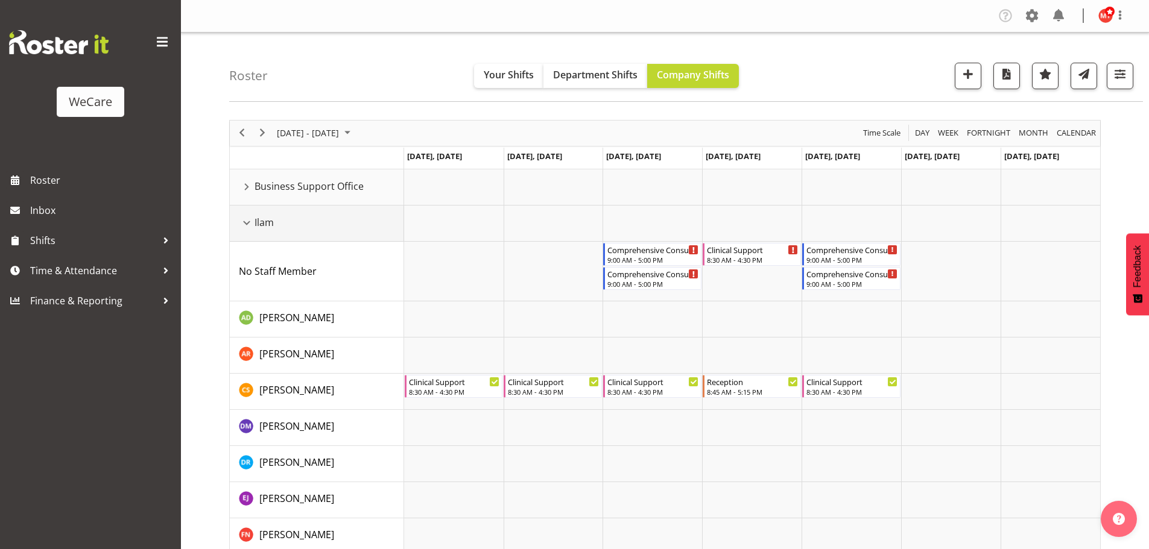
click at [244, 220] on div "Ilam resource" at bounding box center [247, 223] width 16 height 16
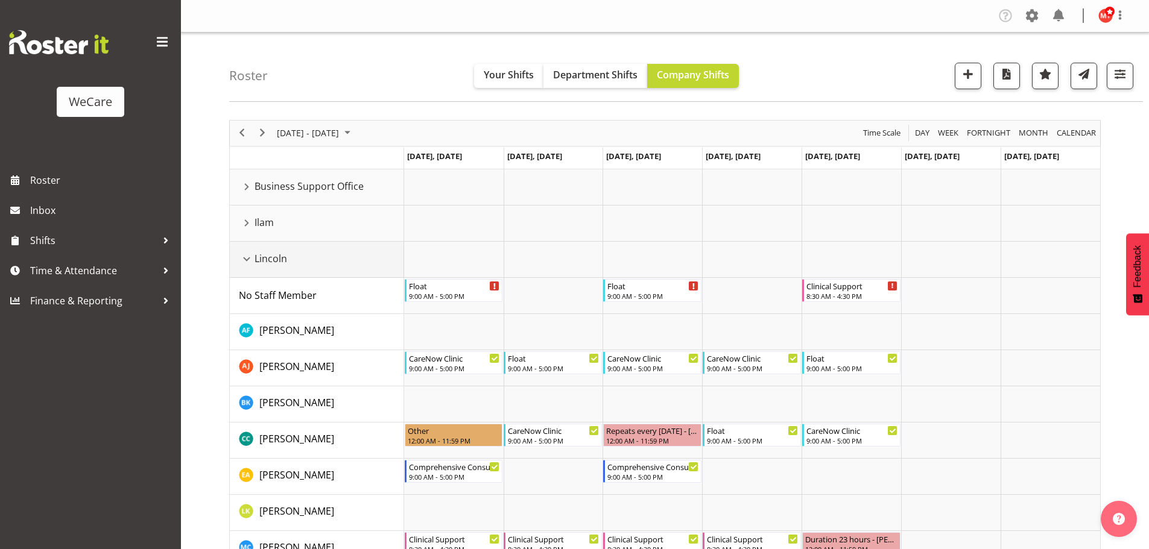
click at [245, 259] on div "Lincoln resource" at bounding box center [247, 259] width 16 height 16
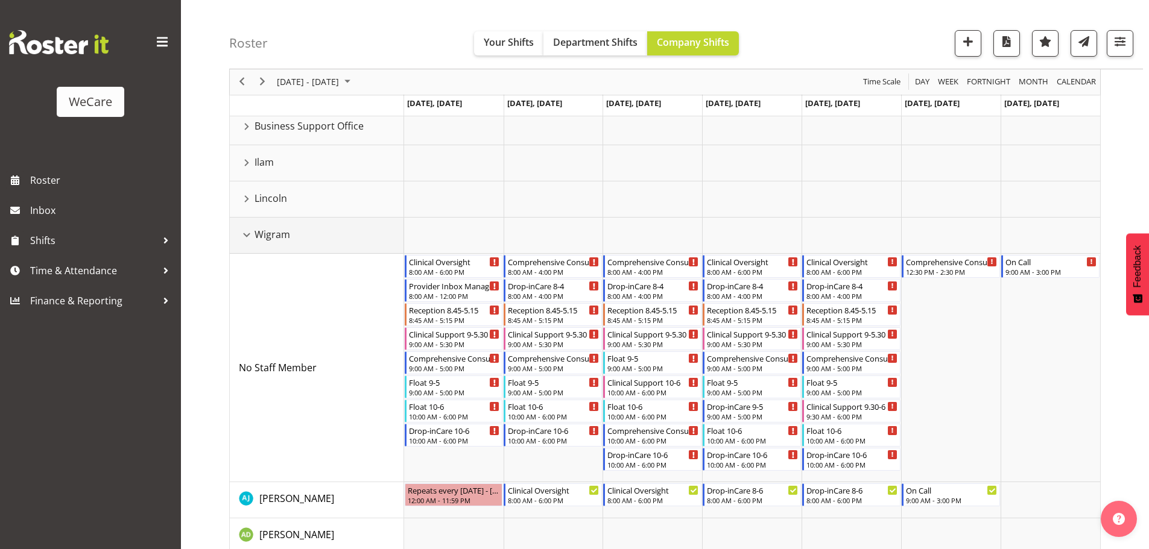
click at [242, 239] on div "Wigram resource" at bounding box center [247, 235] width 16 height 16
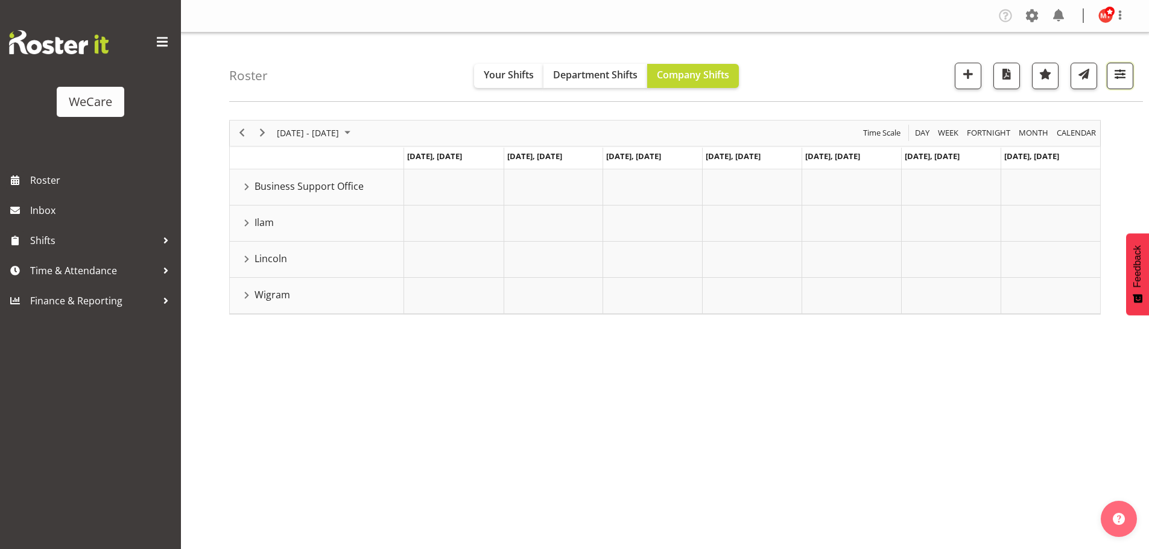
click at [1119, 74] on span "button" at bounding box center [1120, 74] width 16 height 16
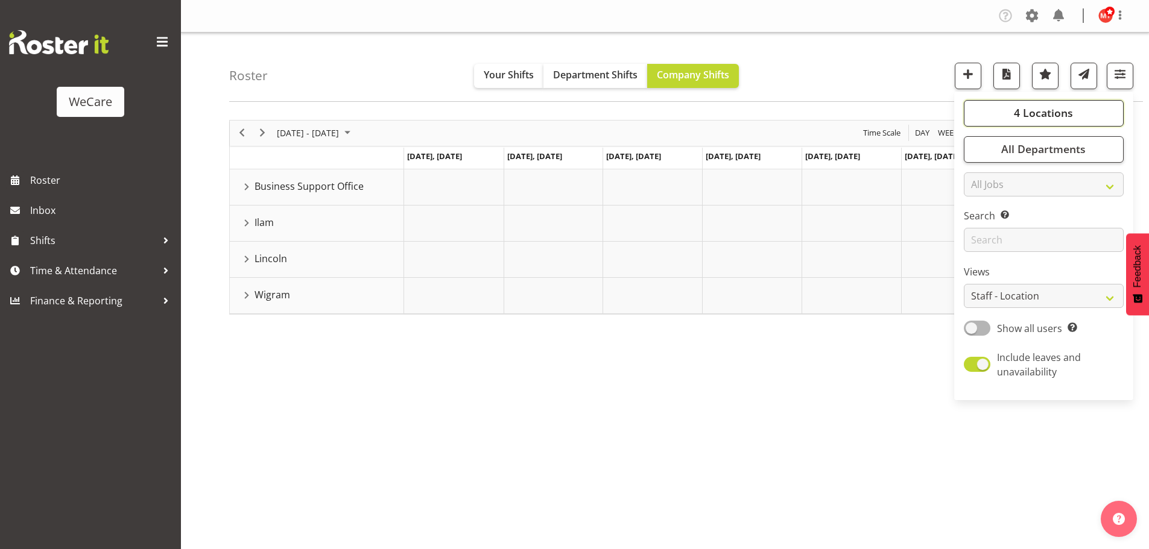
click at [1056, 118] on span "4 Locations" at bounding box center [1043, 113] width 59 height 14
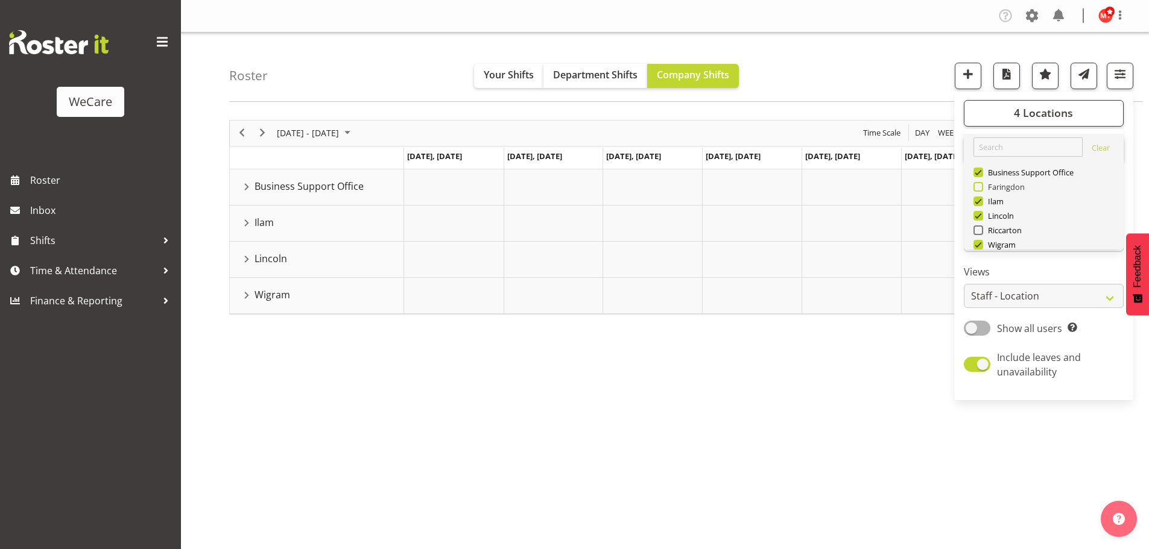
click at [980, 185] on span at bounding box center [978, 187] width 10 height 10
click at [980, 185] on input "Faringdon" at bounding box center [977, 187] width 8 height 8
checkbox input "true"
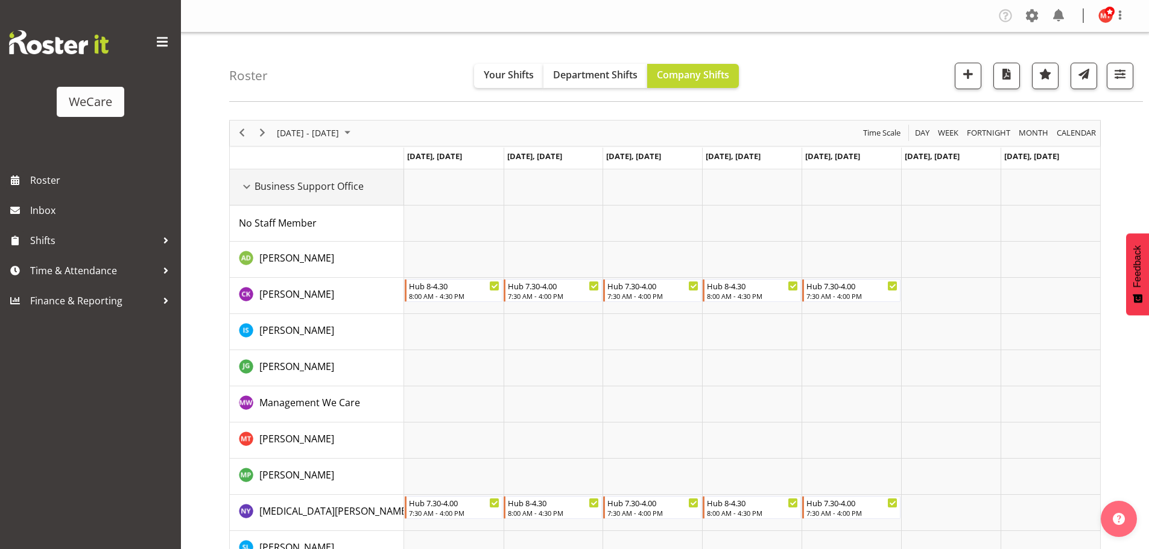
click at [250, 188] on div "Business Support Office resource" at bounding box center [247, 187] width 16 height 16
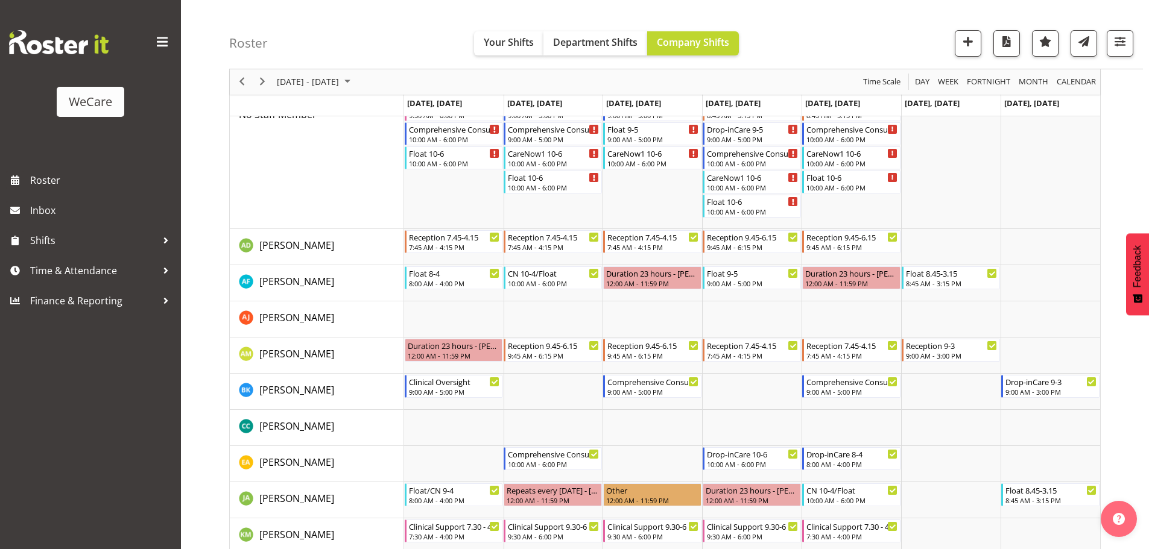
scroll to position [302, 0]
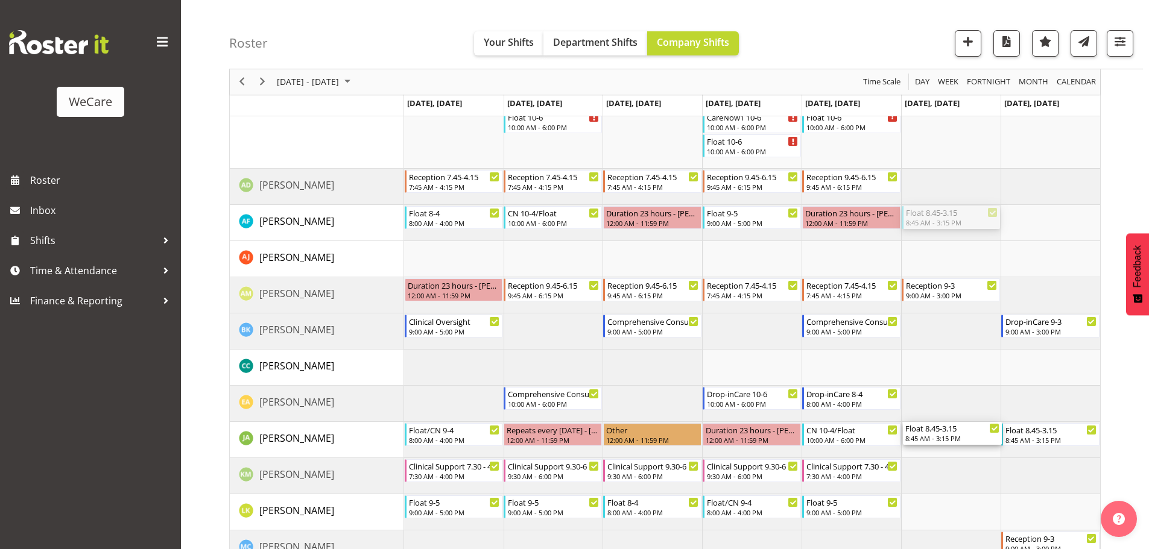
drag, startPoint x: 926, startPoint y: 218, endPoint x: 924, endPoint y: 426, distance: 208.0
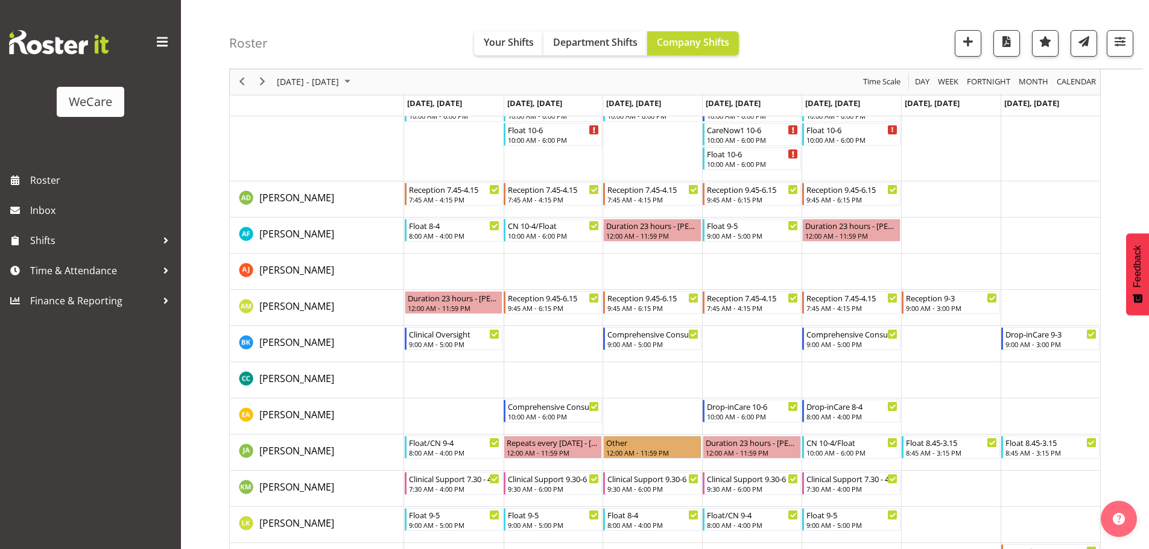
scroll to position [253, 0]
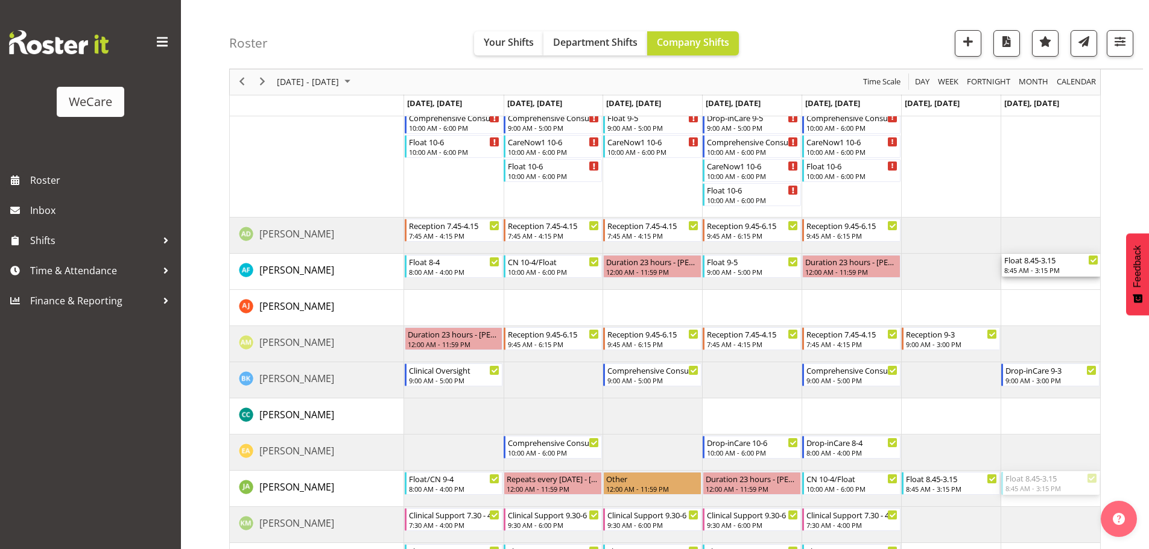
drag, startPoint x: 1034, startPoint y: 485, endPoint x: 1032, endPoint y: 276, distance: 209.3
